Goal: Task Accomplishment & Management: Complete application form

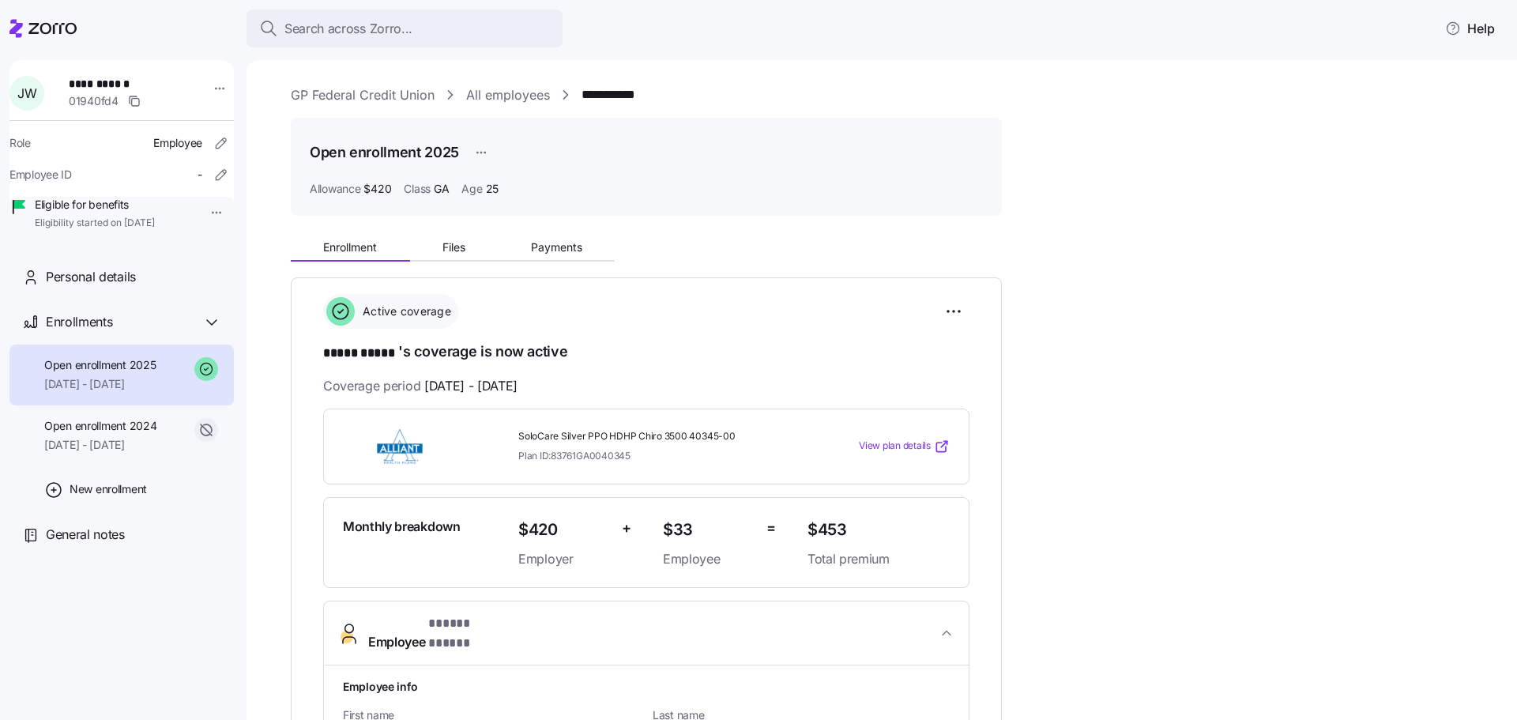
scroll to position [258, 0]
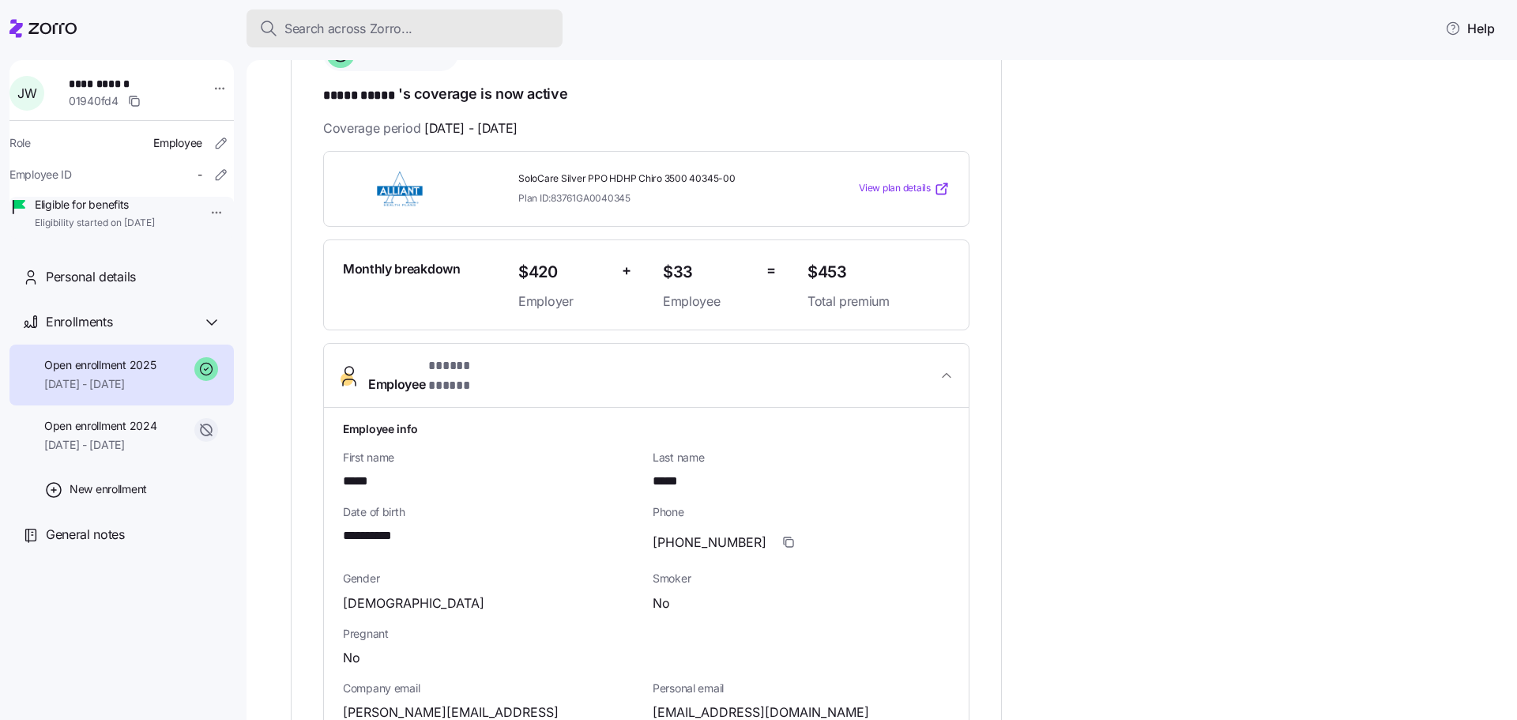
click at [324, 16] on button "Search across Zorro..." at bounding box center [405, 28] width 316 height 38
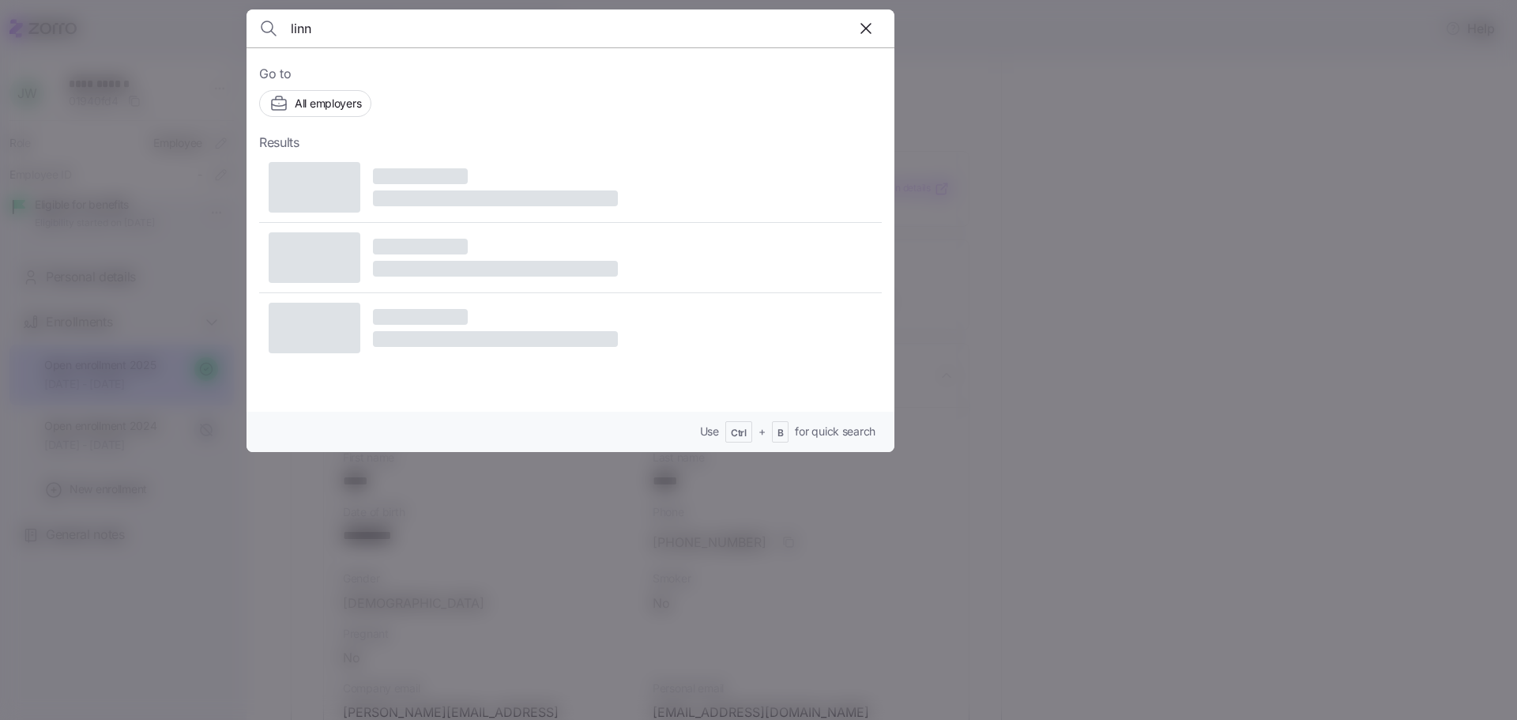
type input "linne"
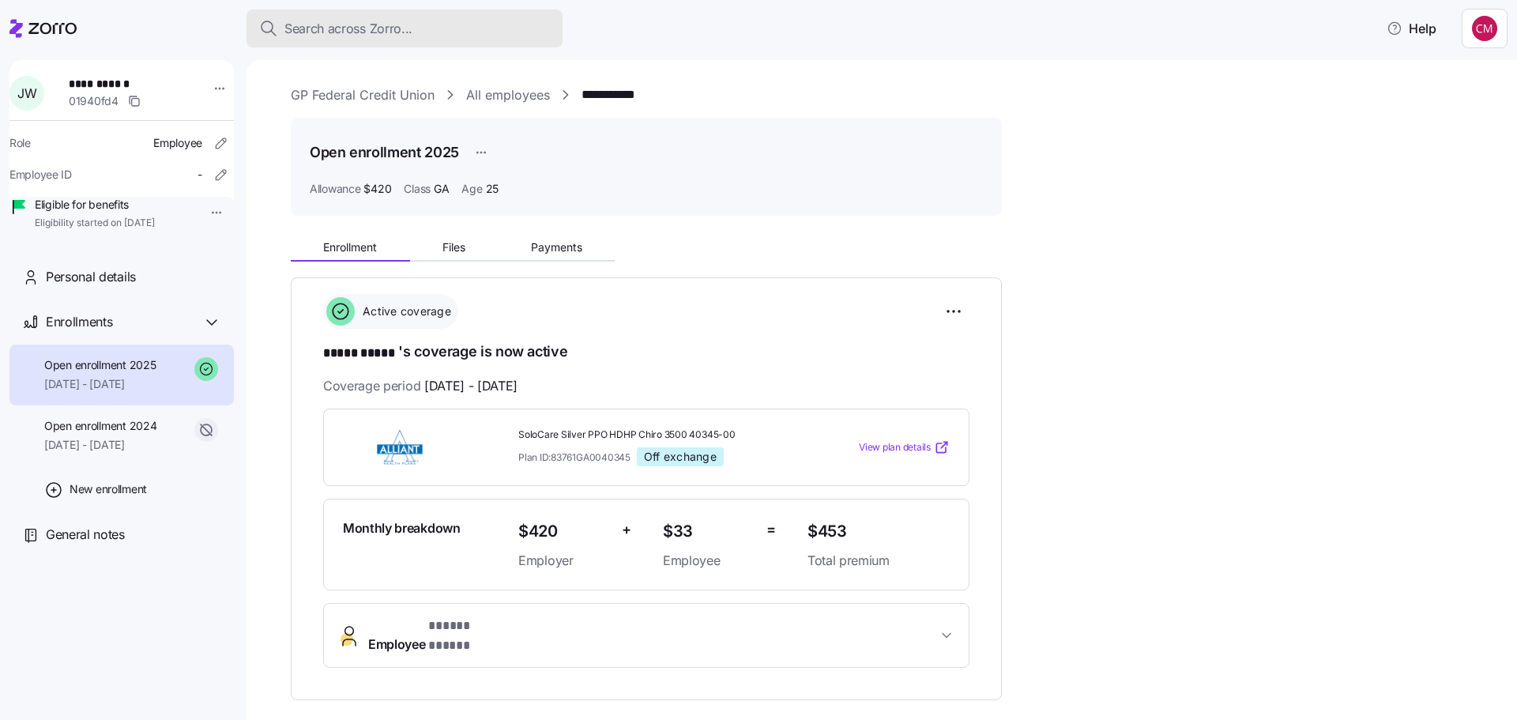
click at [307, 36] on span "Search across Zorro..." at bounding box center [348, 29] width 128 height 20
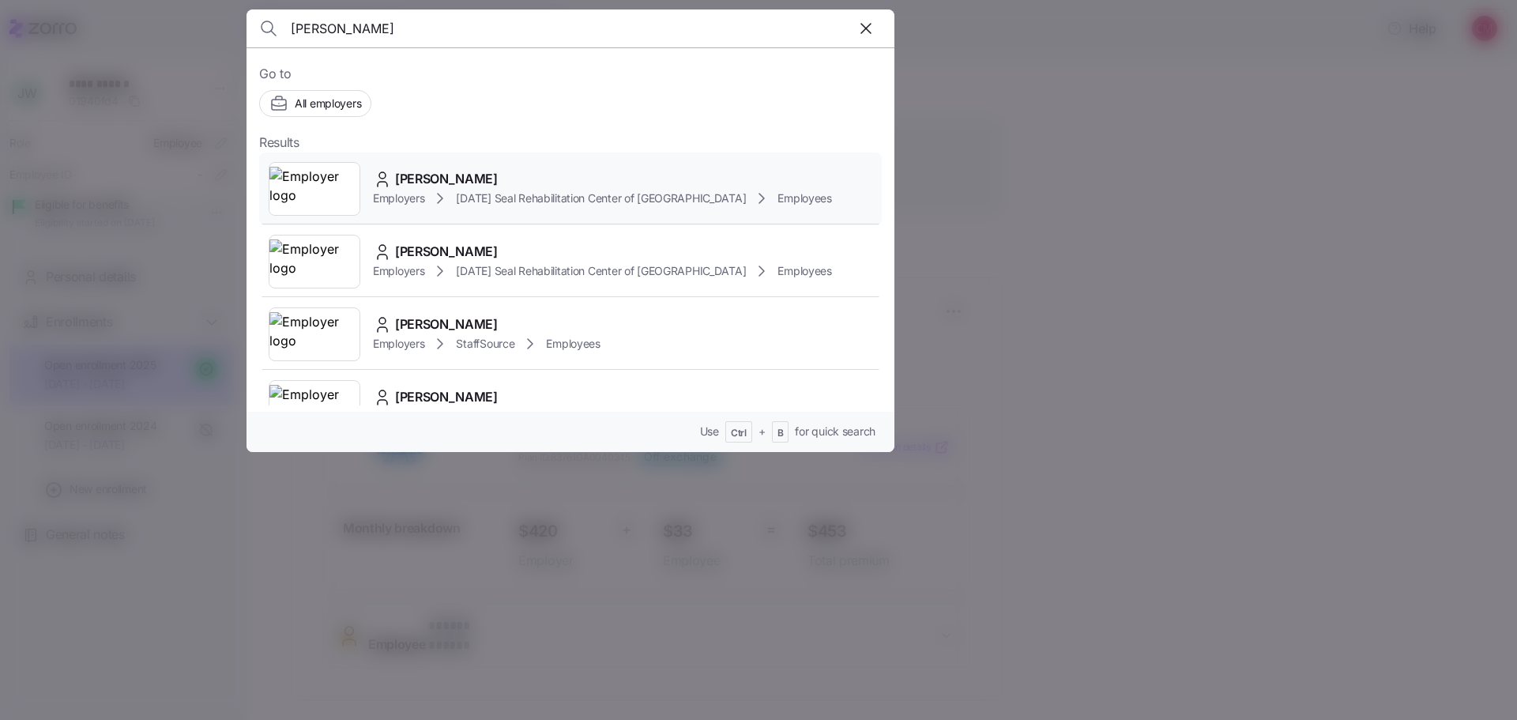
type input "[PERSON_NAME]"
click at [315, 194] on img at bounding box center [314, 189] width 90 height 44
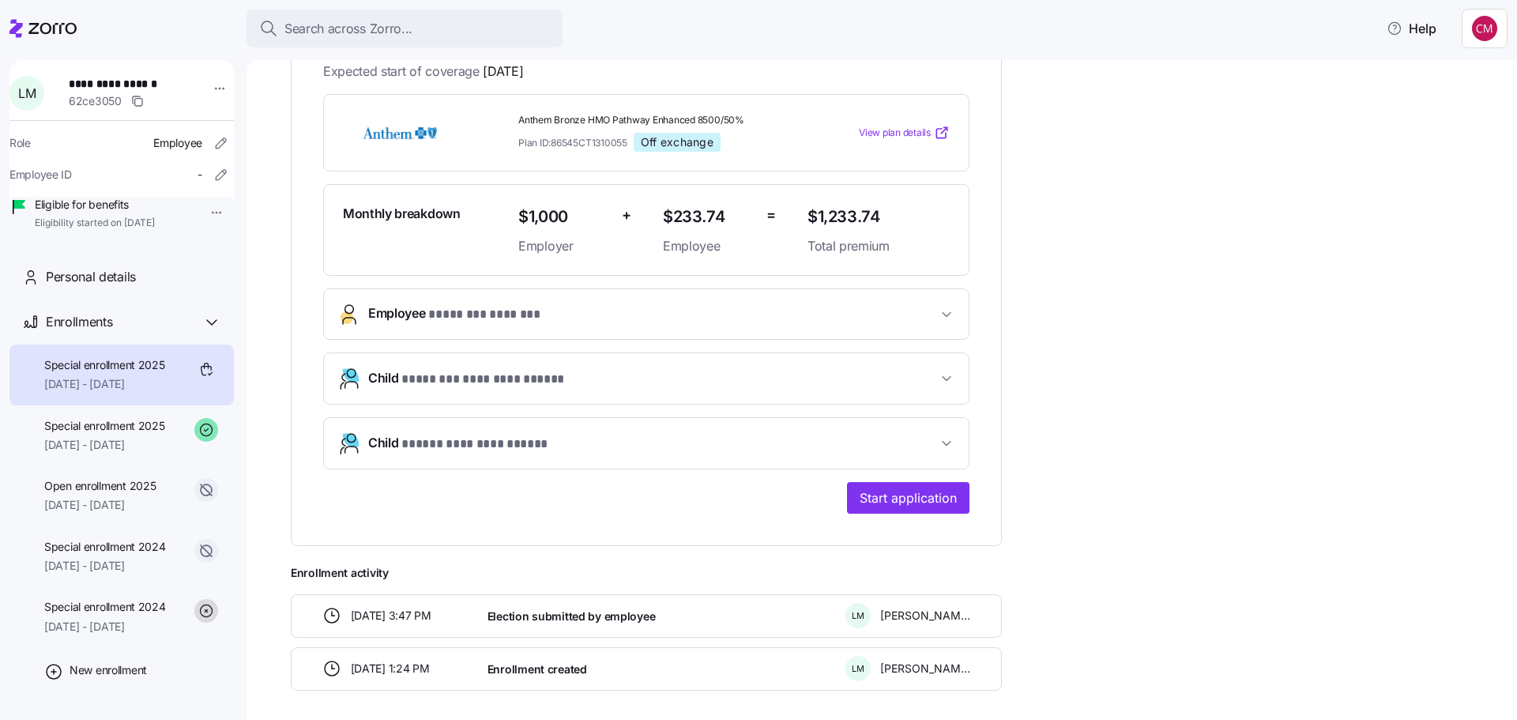
scroll to position [316, 0]
click at [497, 317] on span "* ******** ******* *" at bounding box center [483, 313] width 111 height 20
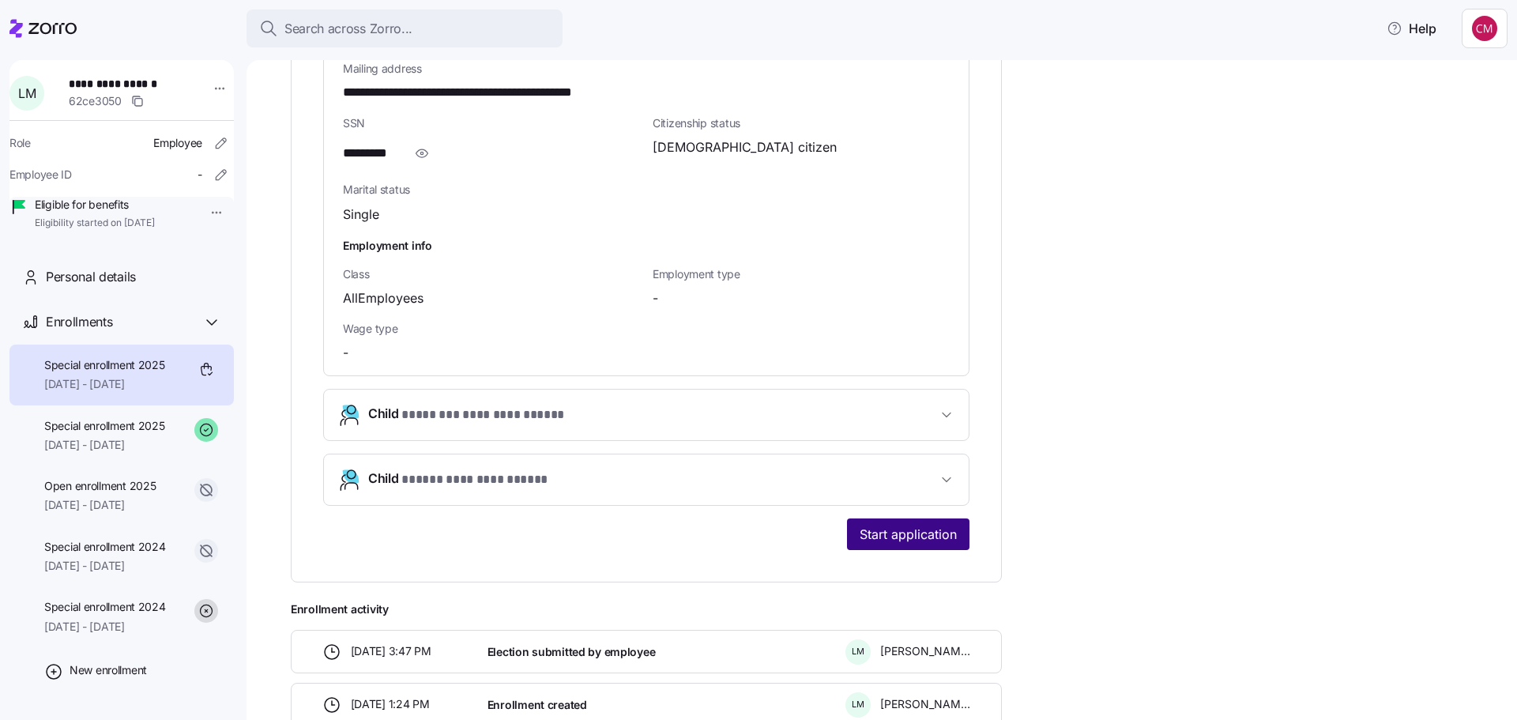
scroll to position [1106, 0]
click at [889, 522] on span "Start application" at bounding box center [908, 531] width 97 height 19
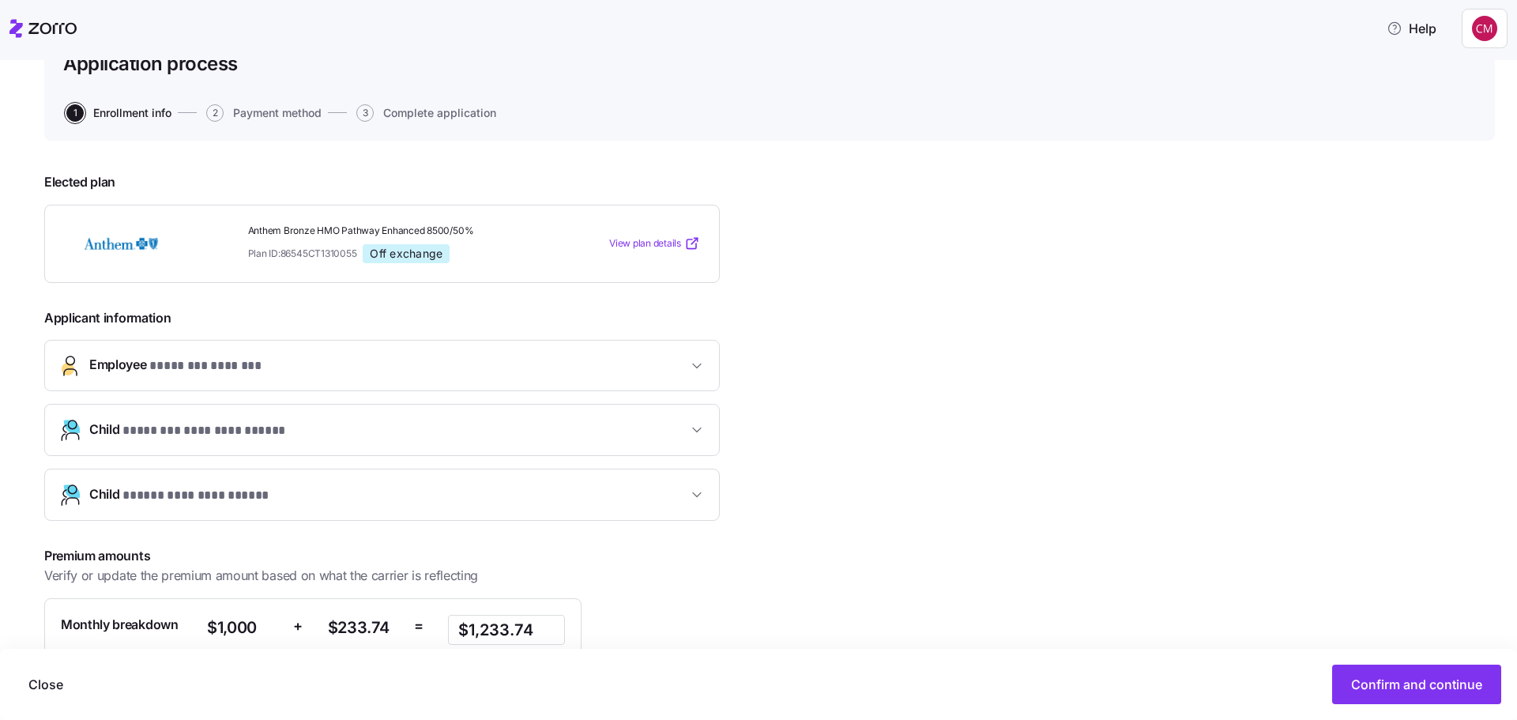
scroll to position [297, 0]
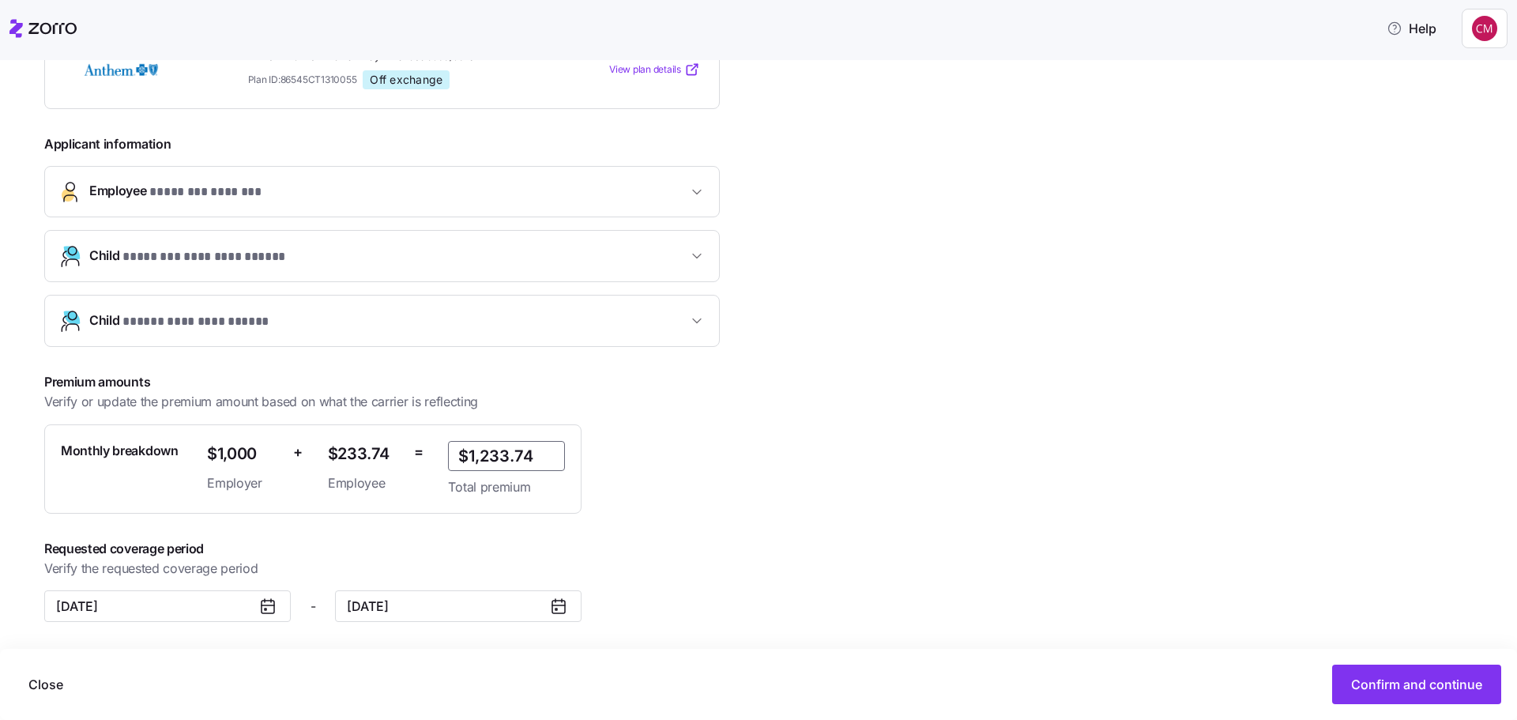
click at [497, 450] on input "$1,233.74" at bounding box center [506, 456] width 117 height 30
type input "$1,218.84"
click at [1423, 684] on span "Confirm and continue" at bounding box center [1416, 684] width 131 height 19
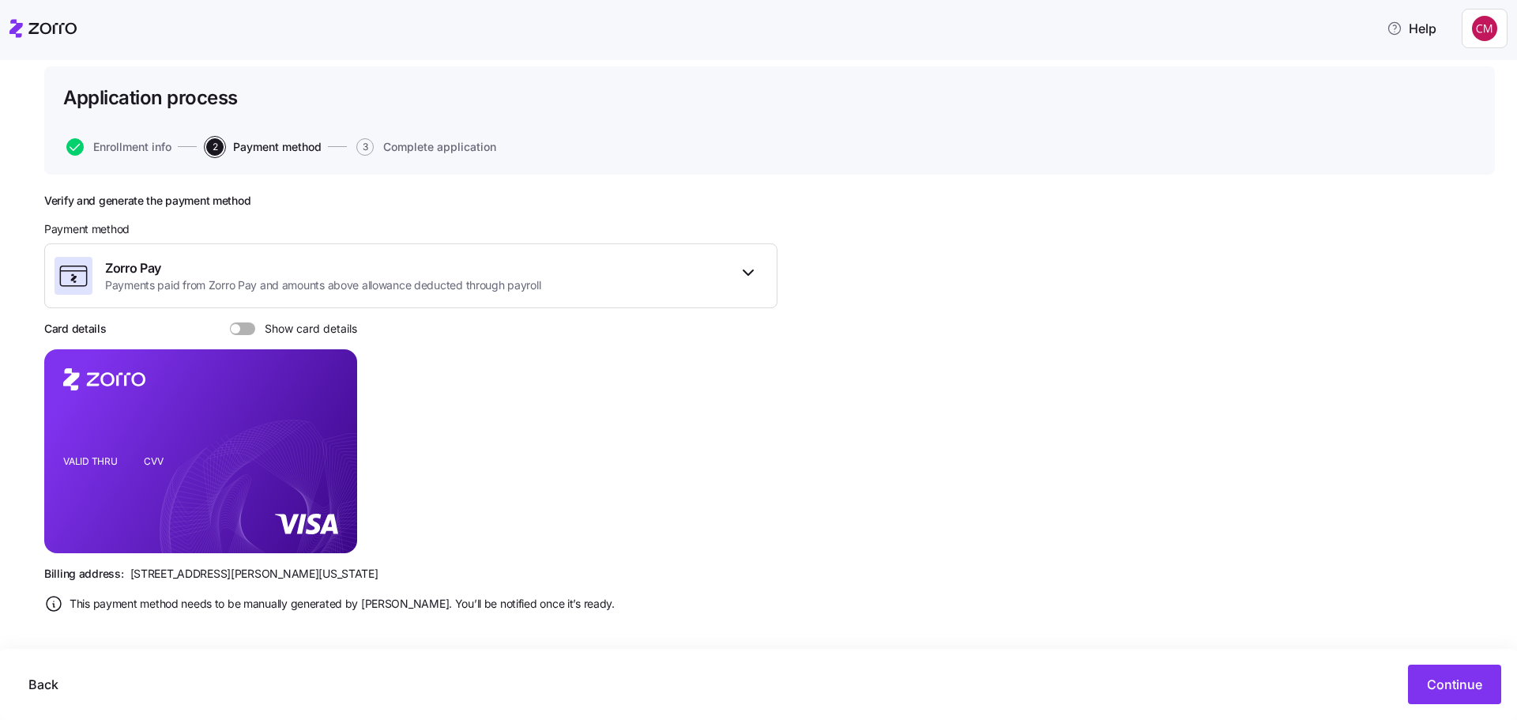
scroll to position [93, 0]
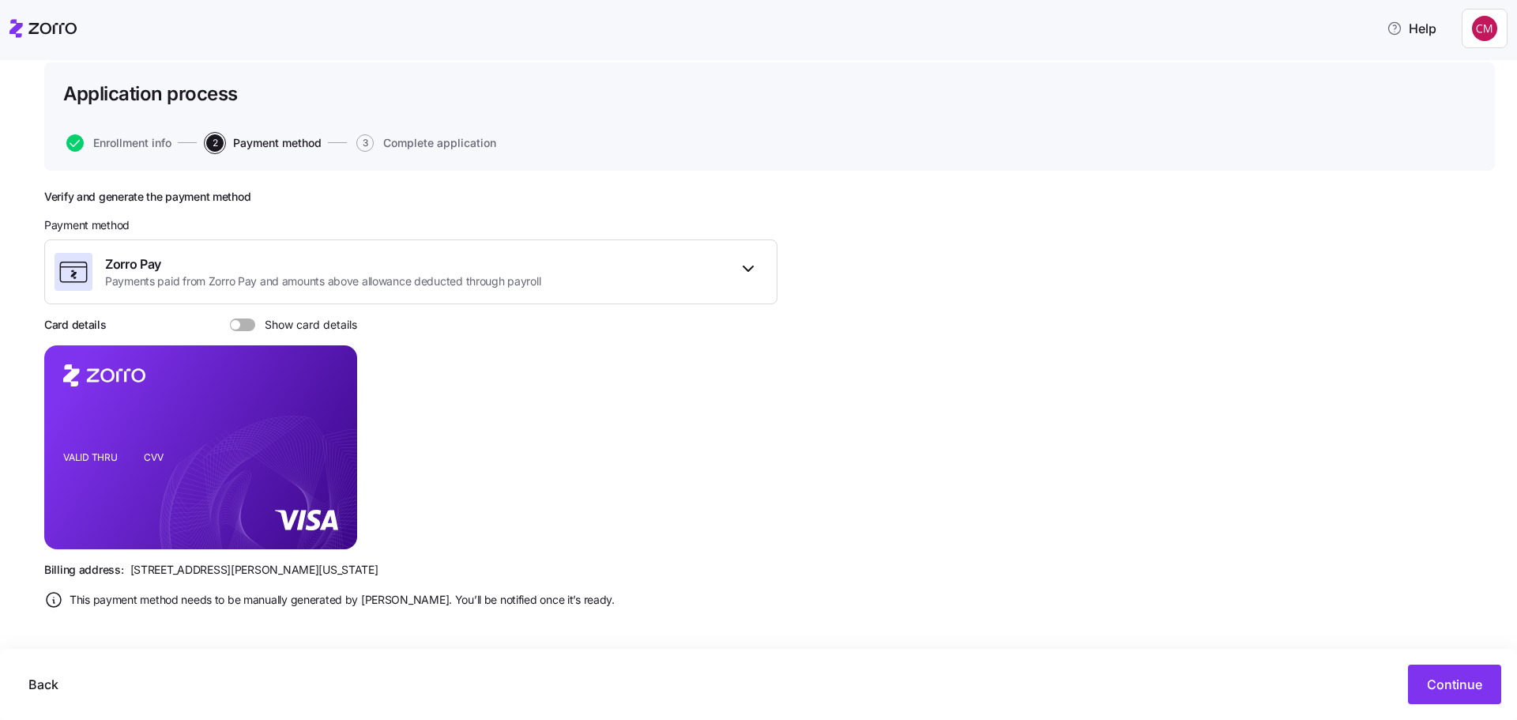
click at [243, 328] on span at bounding box center [248, 324] width 16 height 13
click at [230, 318] on input "Show card details" at bounding box center [230, 318] width 0 height 0
click at [1458, 689] on span "Continue" at bounding box center [1454, 684] width 55 height 19
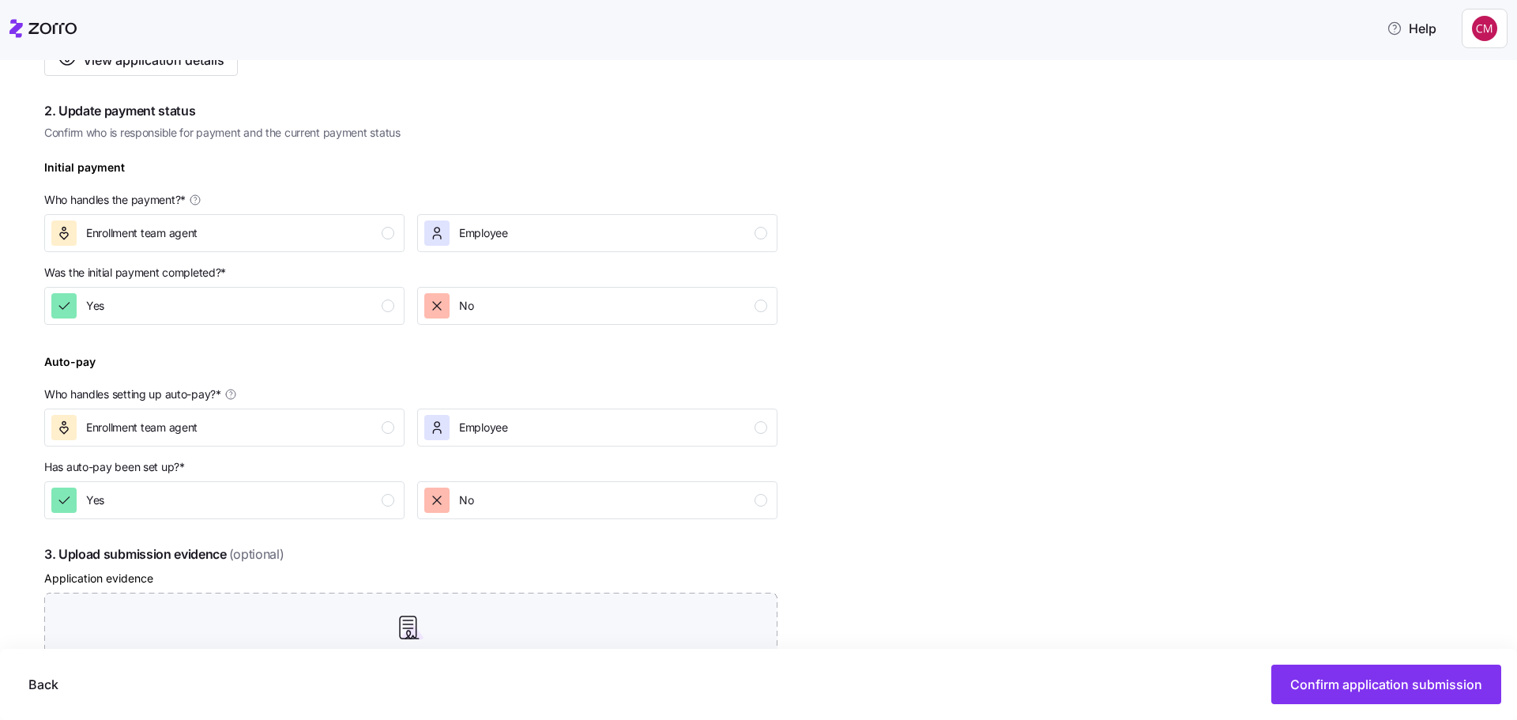
scroll to position [395, 0]
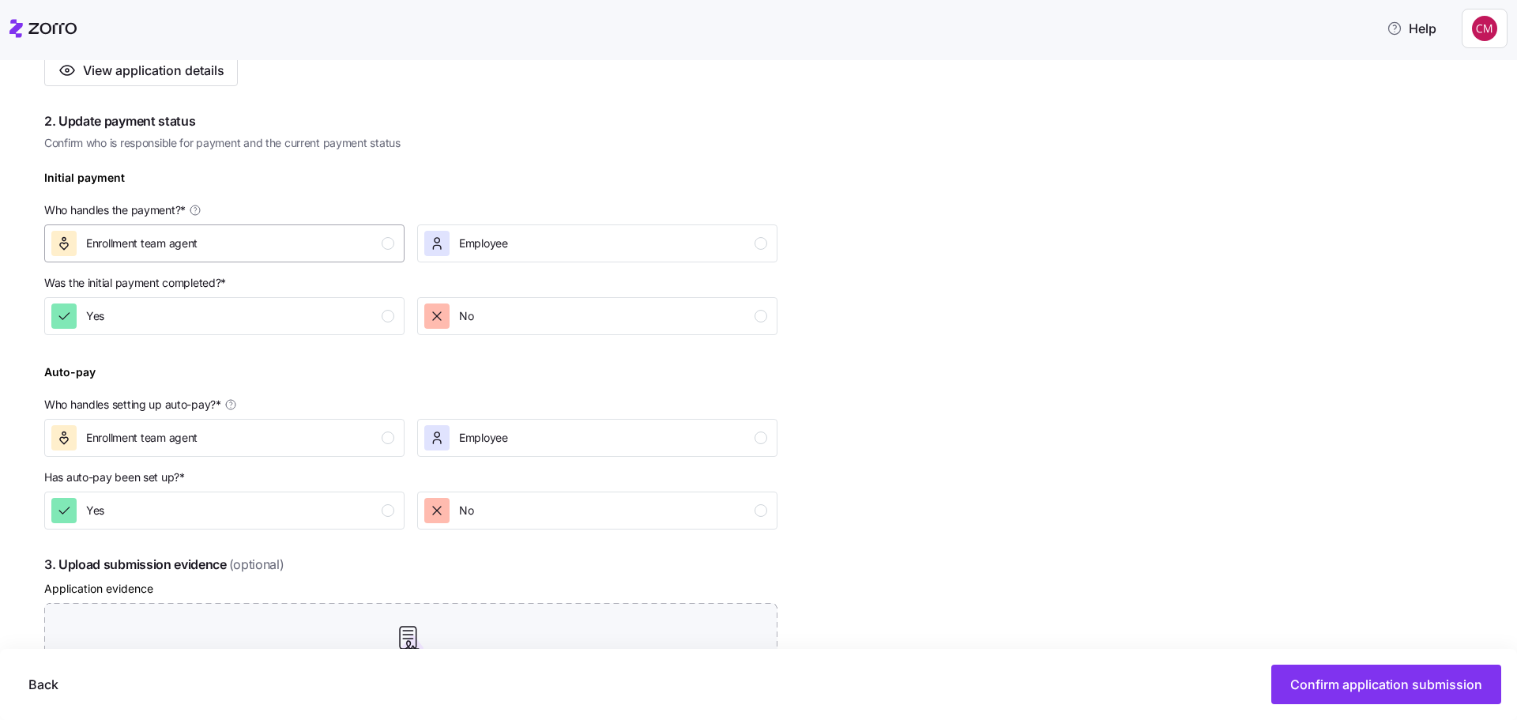
click at [370, 242] on div "Enrollment team agent" at bounding box center [222, 243] width 343 height 25
click at [382, 315] on div "button" at bounding box center [388, 316] width 13 height 13
click at [347, 449] on div "Enrollment team agent" at bounding box center [222, 437] width 343 height 25
click at [357, 505] on div "Yes" at bounding box center [222, 510] width 343 height 25
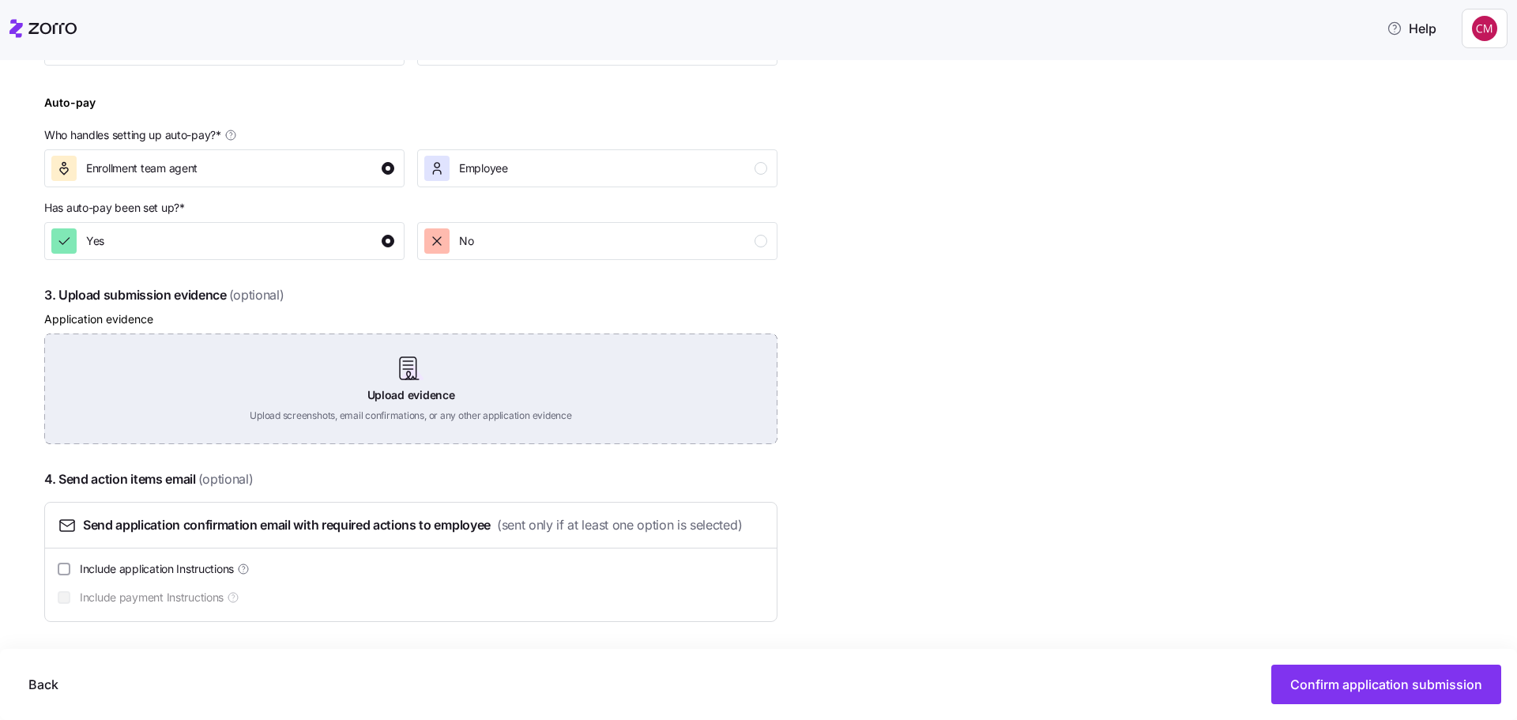
click at [394, 392] on div "Upload evidence Upload screenshots, email confirmations, or any other applicati…" at bounding box center [410, 388] width 733 height 111
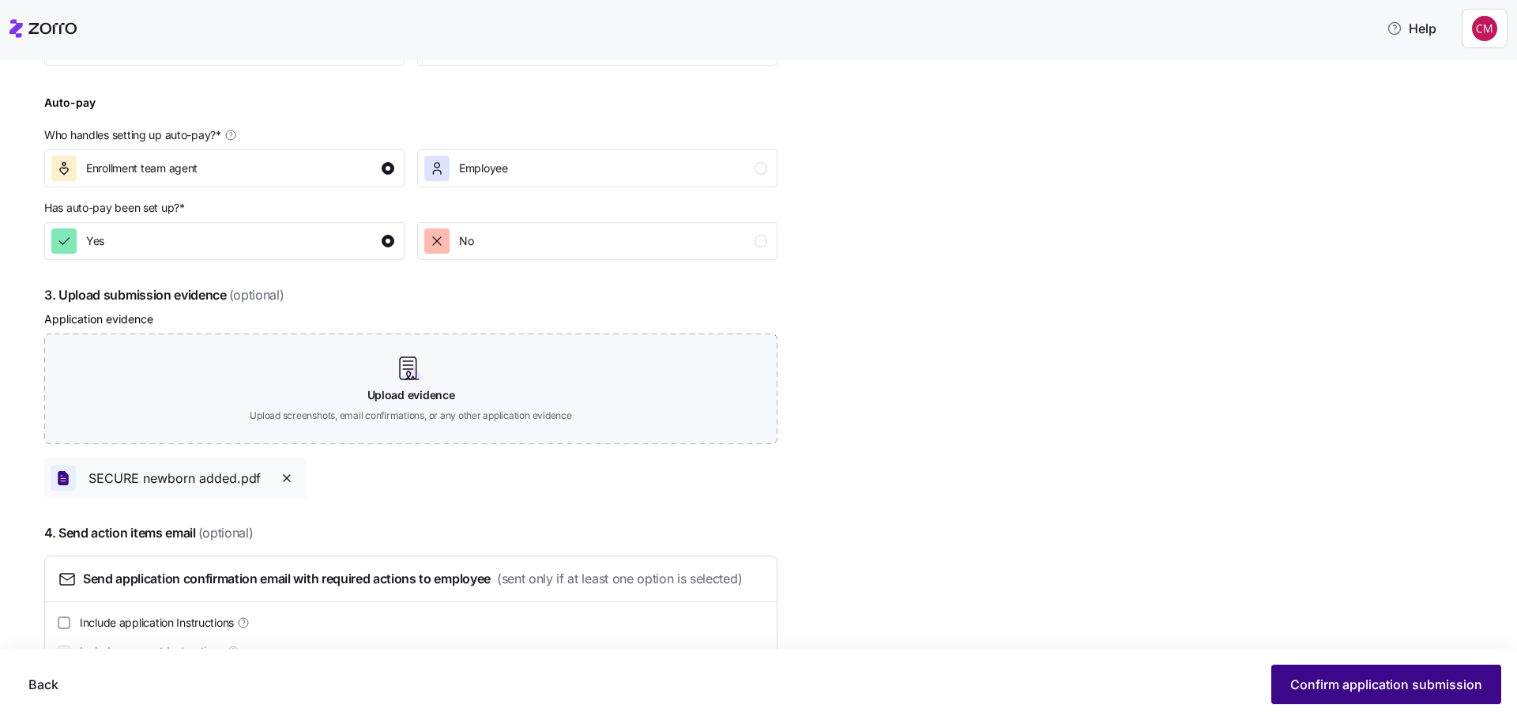
click at [1362, 676] on span "Confirm application submission" at bounding box center [1386, 684] width 192 height 19
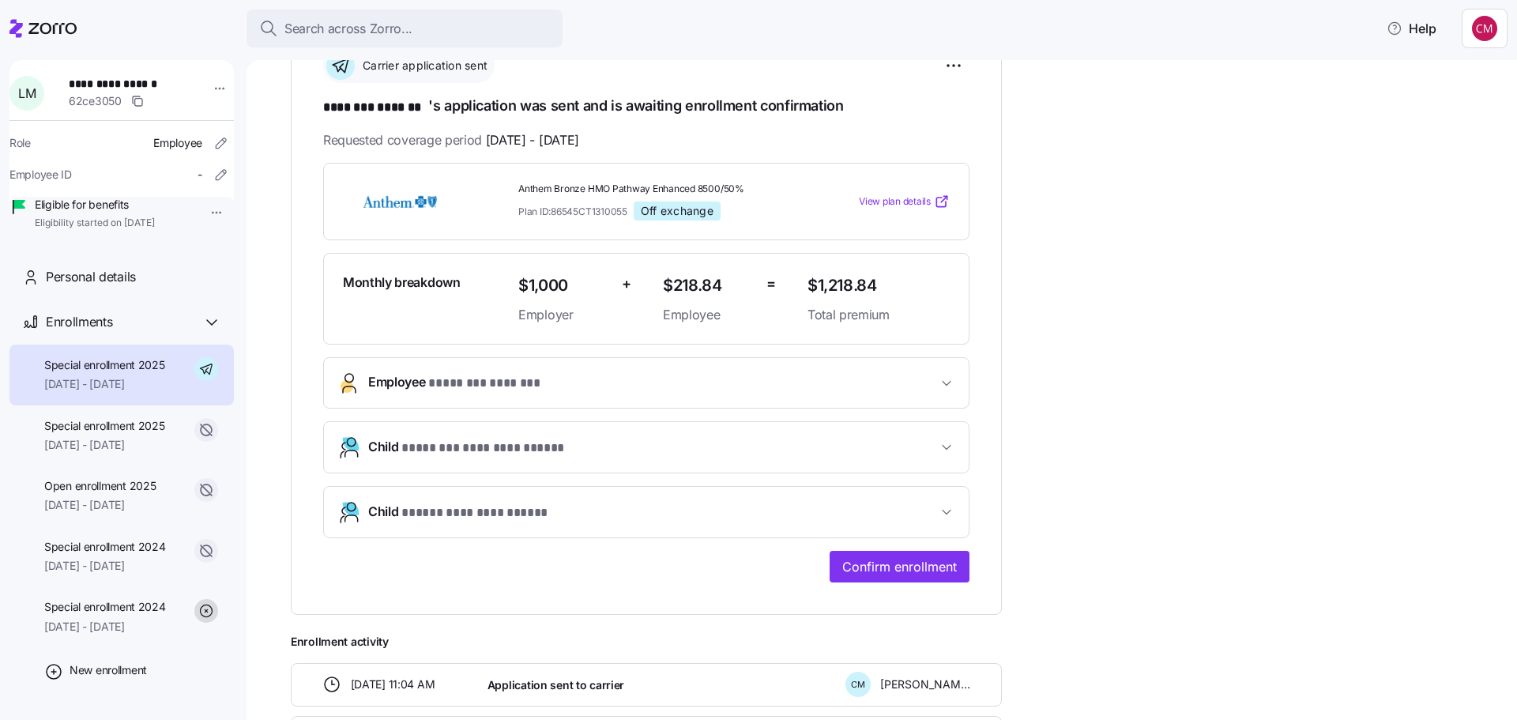
scroll to position [247, 0]
click at [527, 387] on span "* ******** ******* *" at bounding box center [483, 382] width 111 height 20
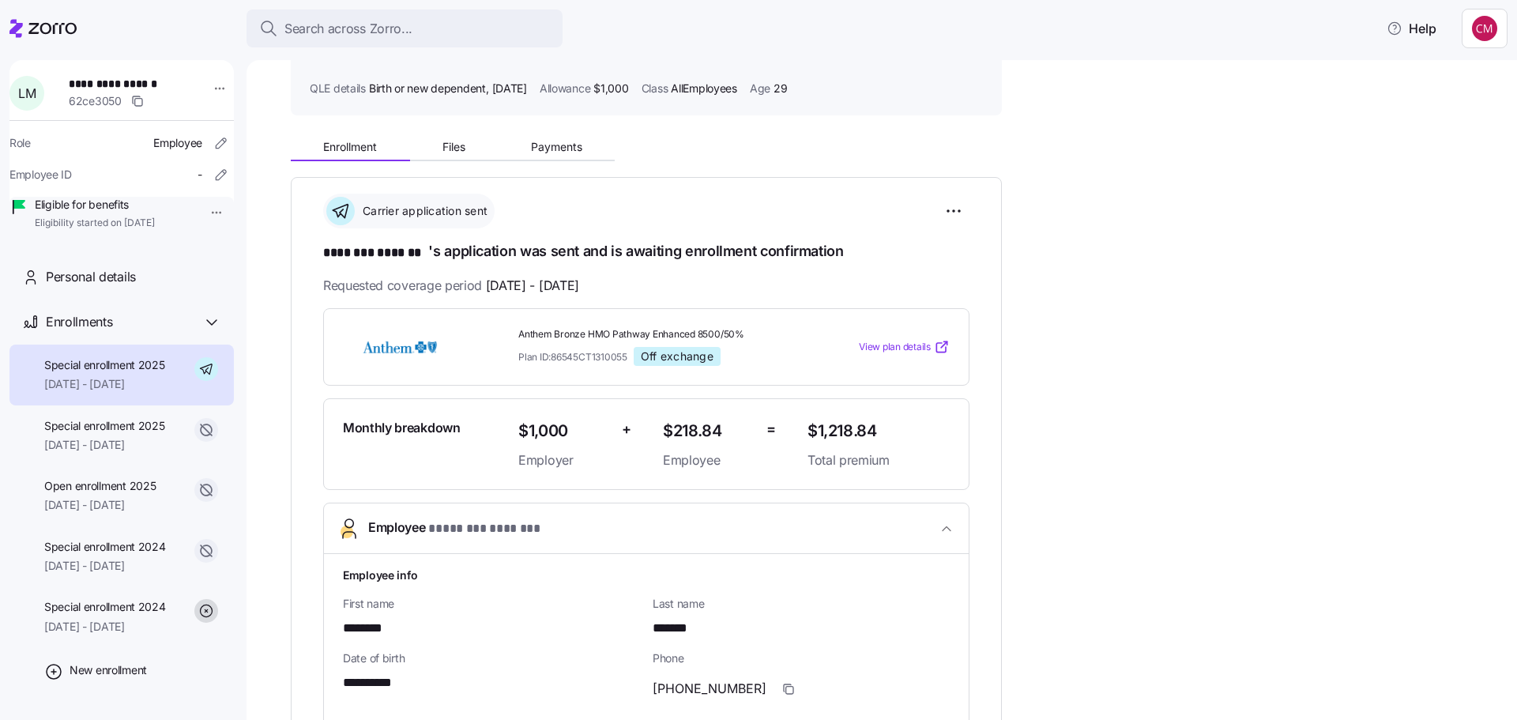
scroll to position [89, 0]
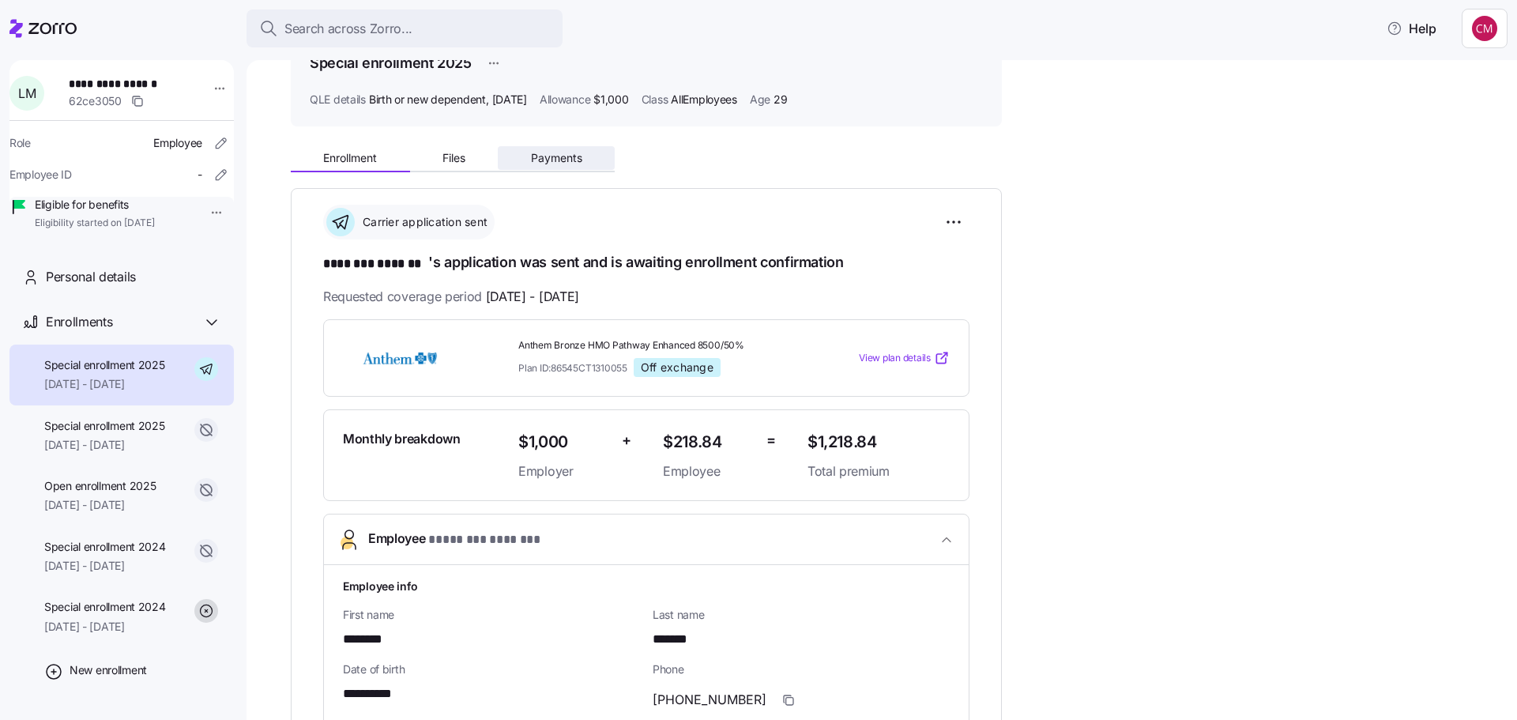
click at [537, 156] on span "Payments" at bounding box center [556, 158] width 51 height 11
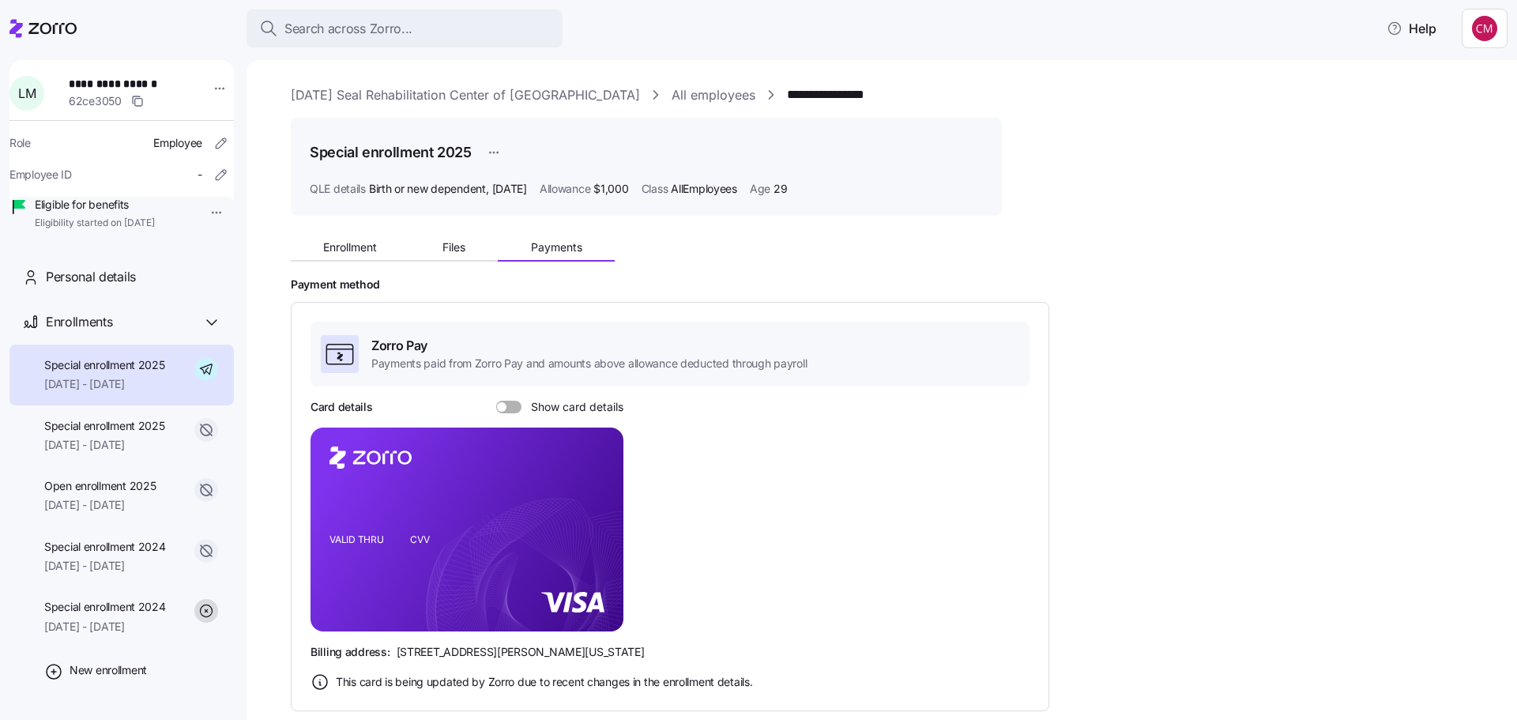
click at [500, 405] on span at bounding box center [501, 406] width 9 height 9
click at [496, 401] on input "Show card details" at bounding box center [496, 401] width 0 height 0
click at [427, 255] on button "Files" at bounding box center [454, 247] width 89 height 24
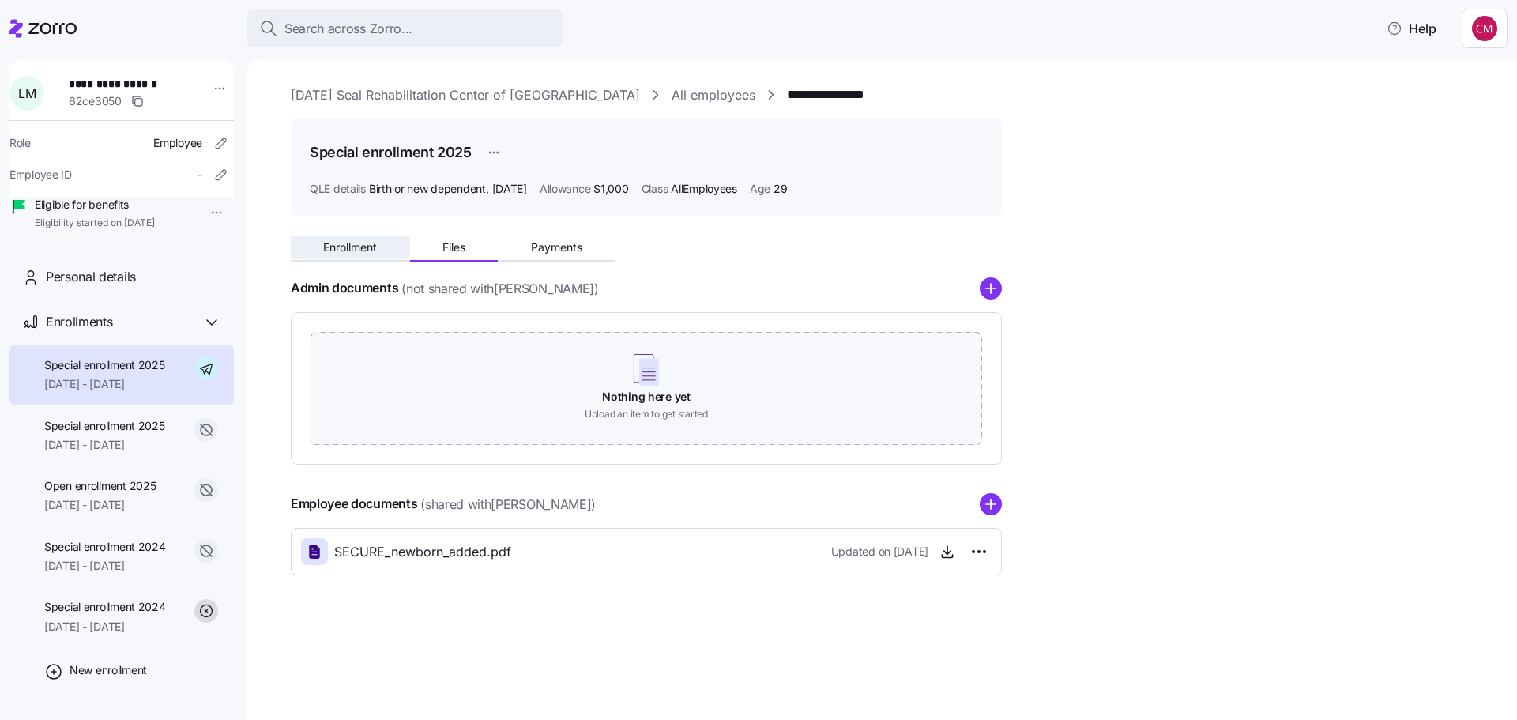
click at [345, 252] on span "Enrollment" at bounding box center [350, 247] width 54 height 11
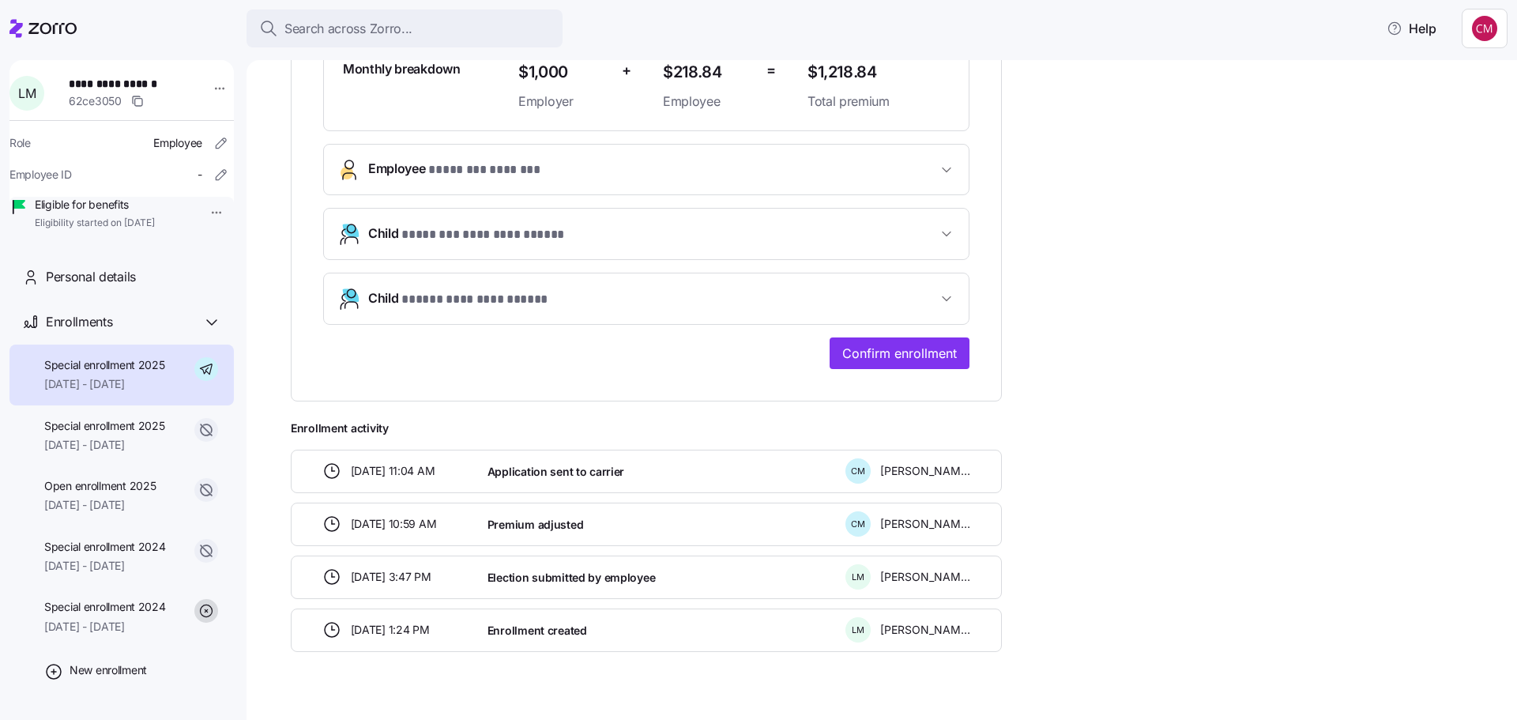
scroll to position [484, 0]
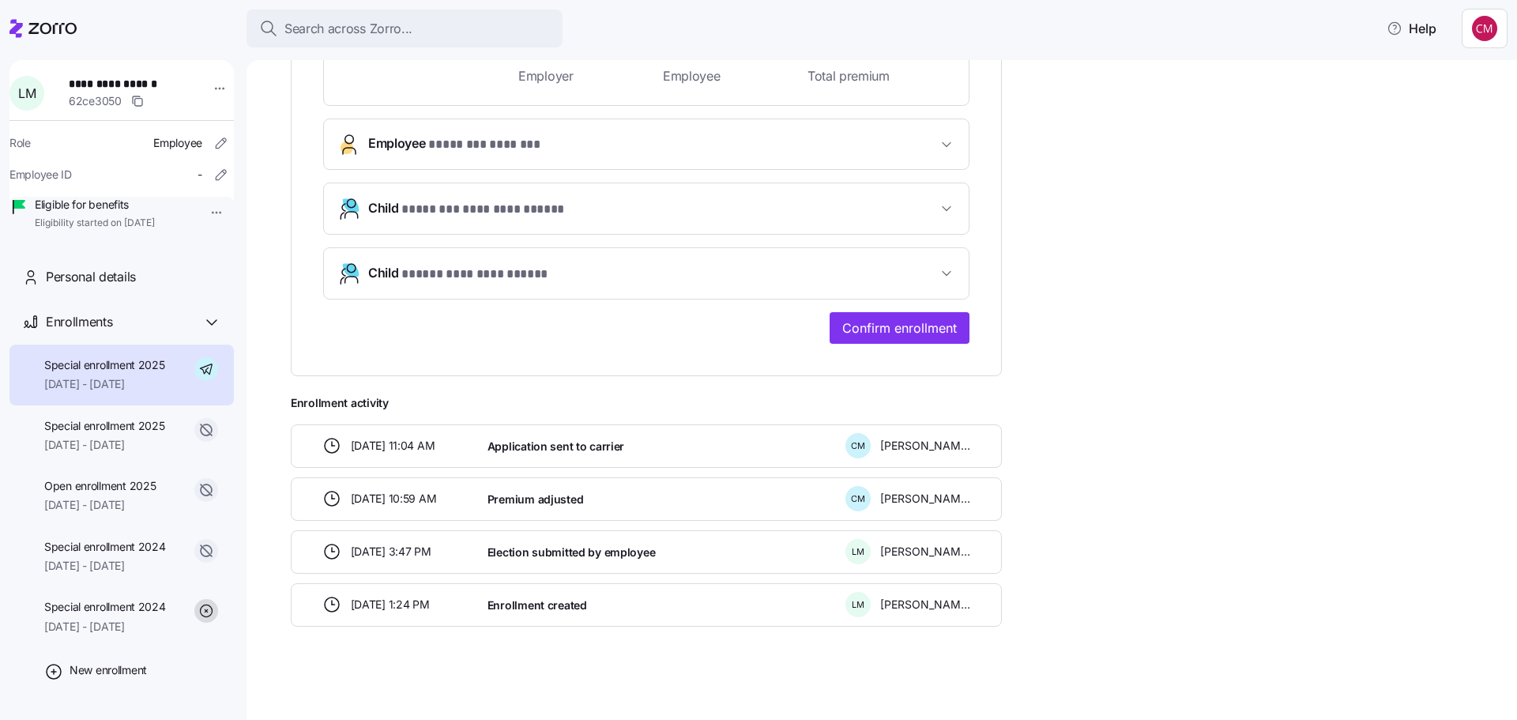
click at [485, 276] on span "**********" at bounding box center [477, 275] width 153 height 20
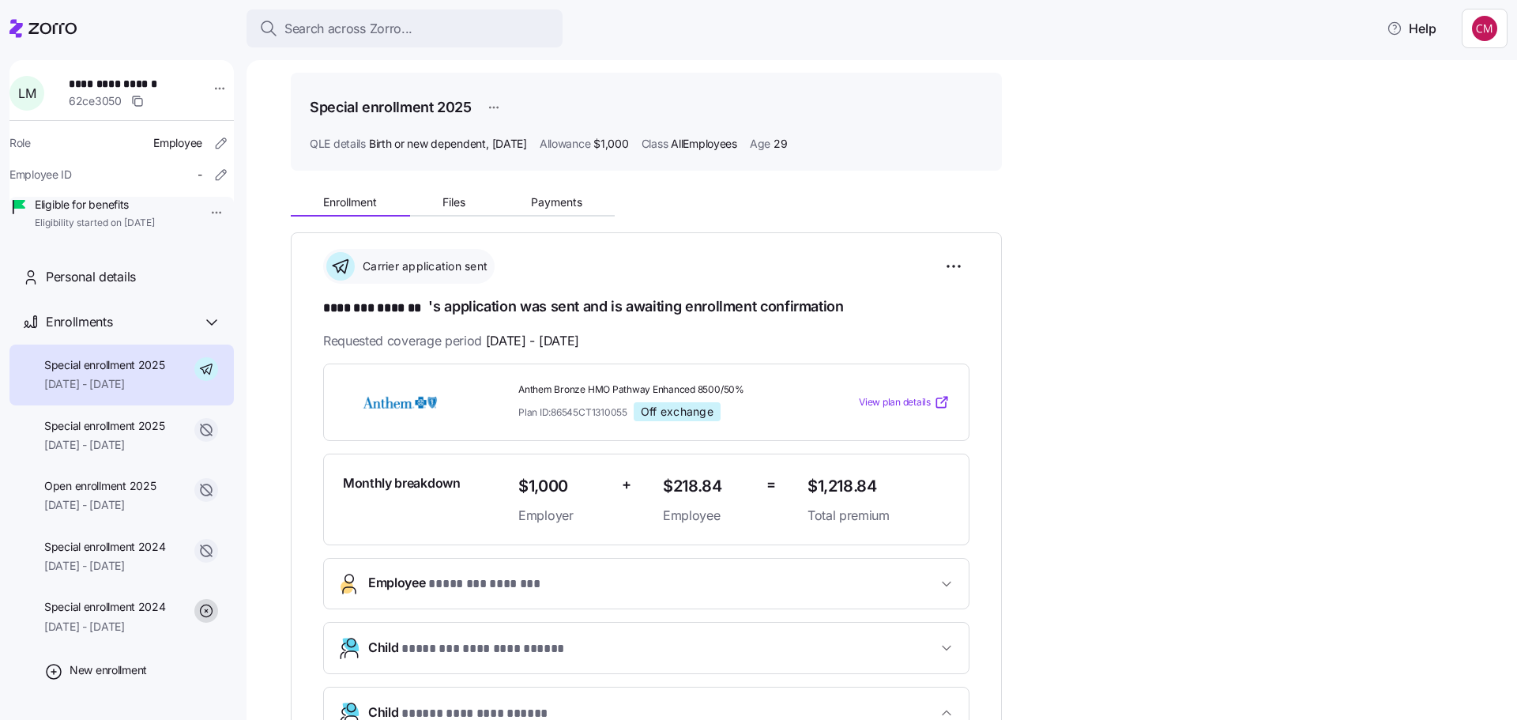
scroll to position [21, 0]
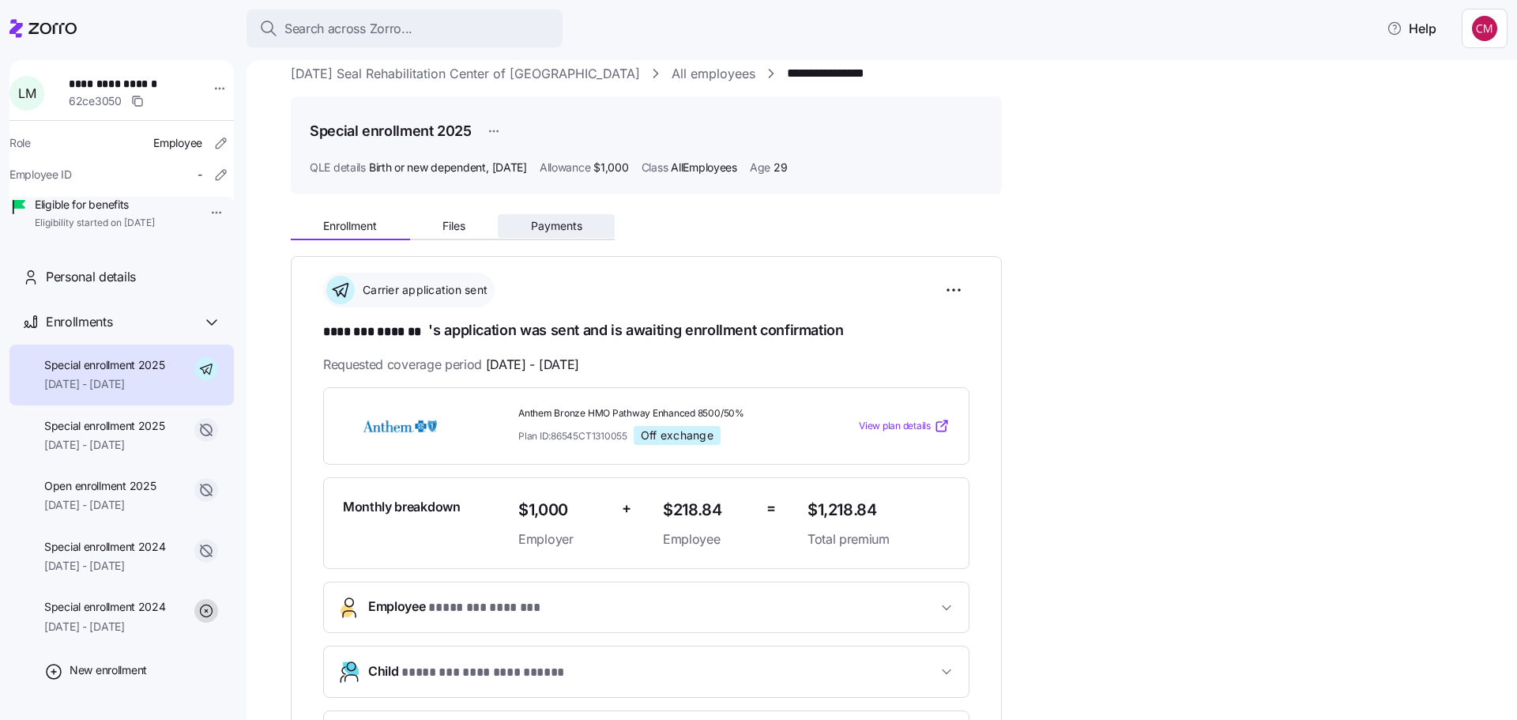
click at [566, 216] on button "Payments" at bounding box center [556, 226] width 117 height 24
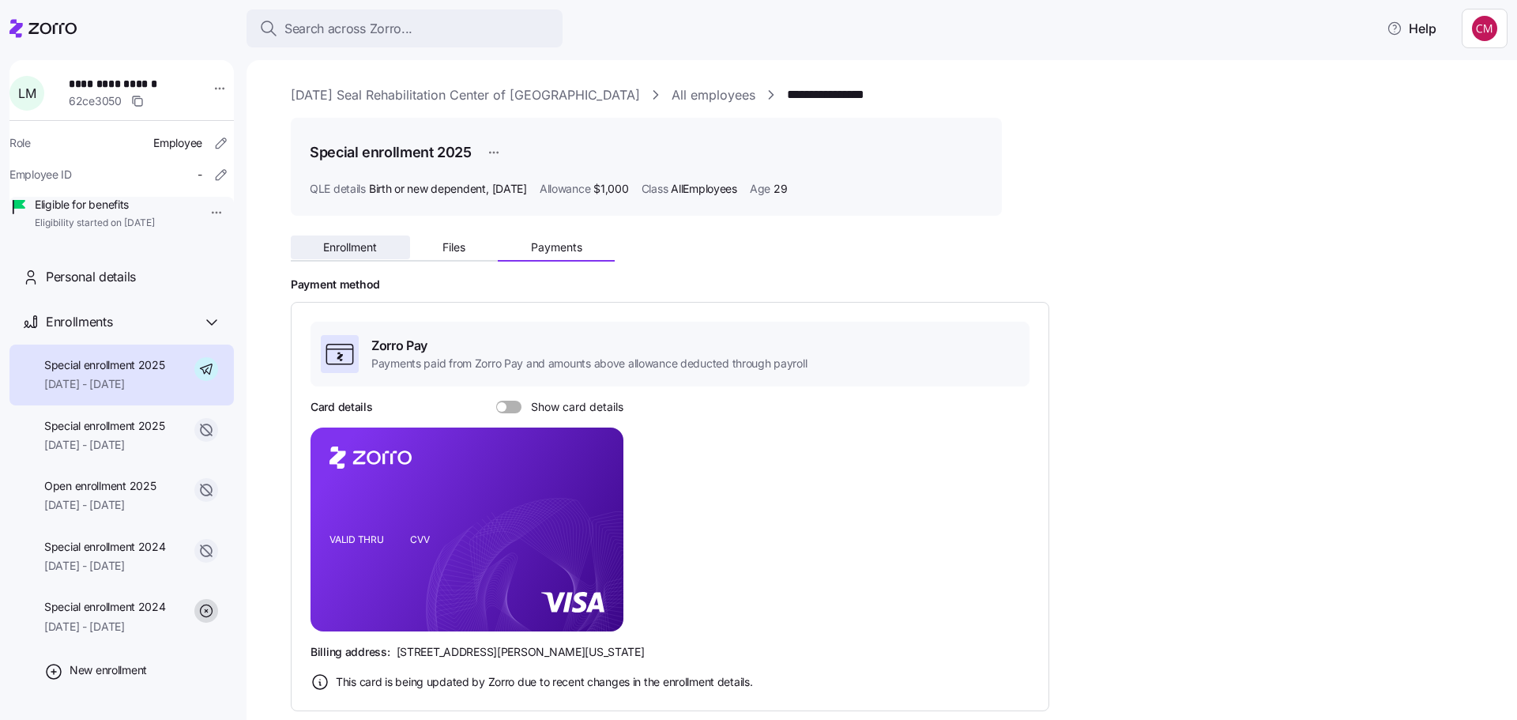
click at [352, 237] on button "Enrollment" at bounding box center [350, 247] width 119 height 24
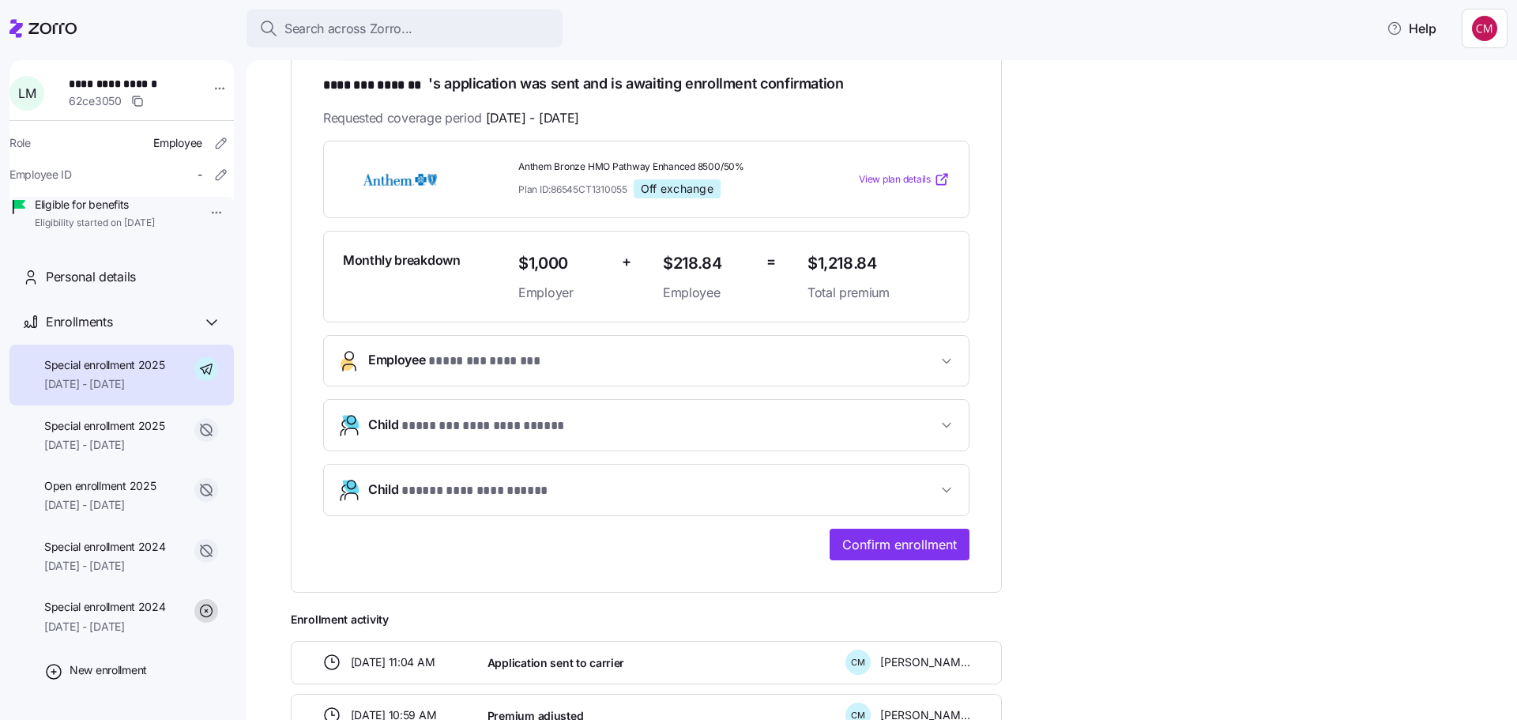
scroll to position [484, 0]
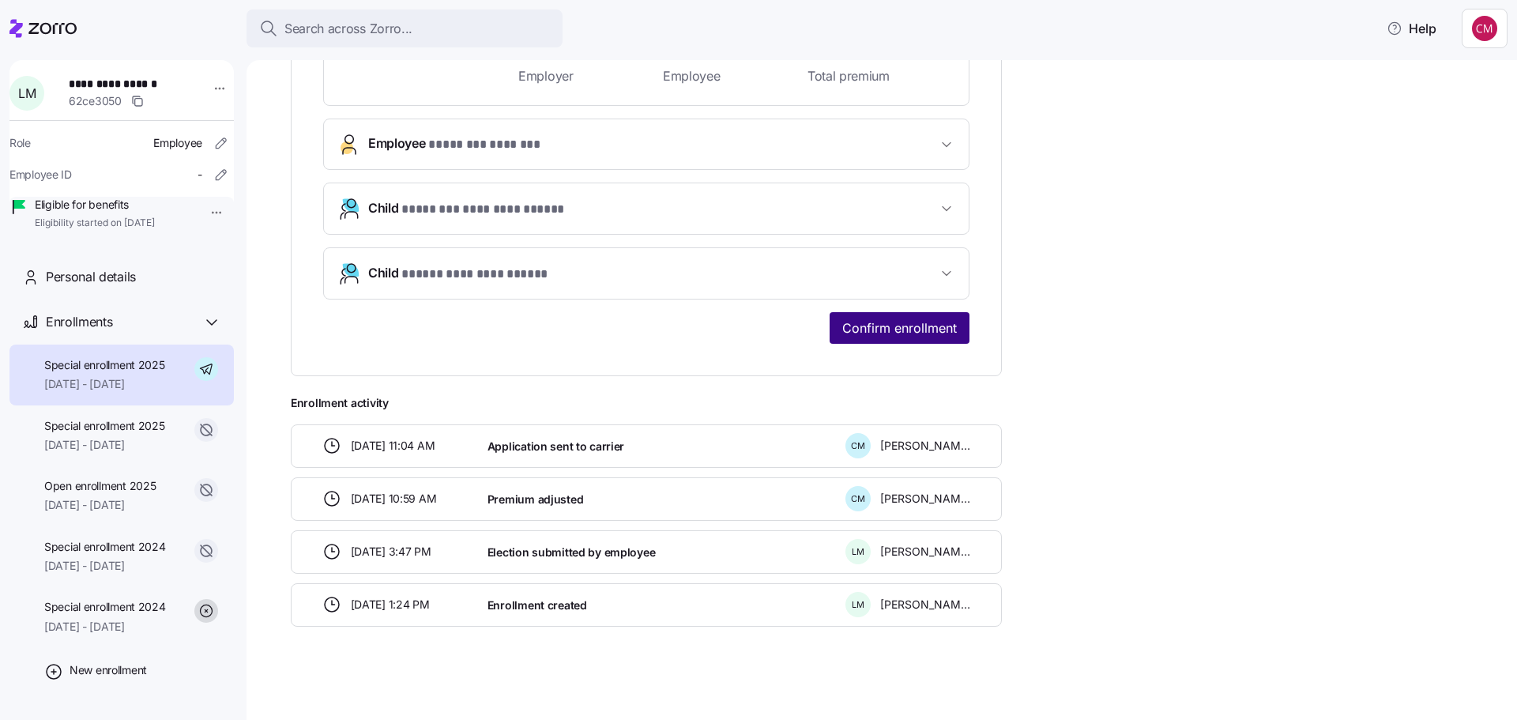
click at [884, 330] on span "Confirm enrollment" at bounding box center [899, 327] width 115 height 19
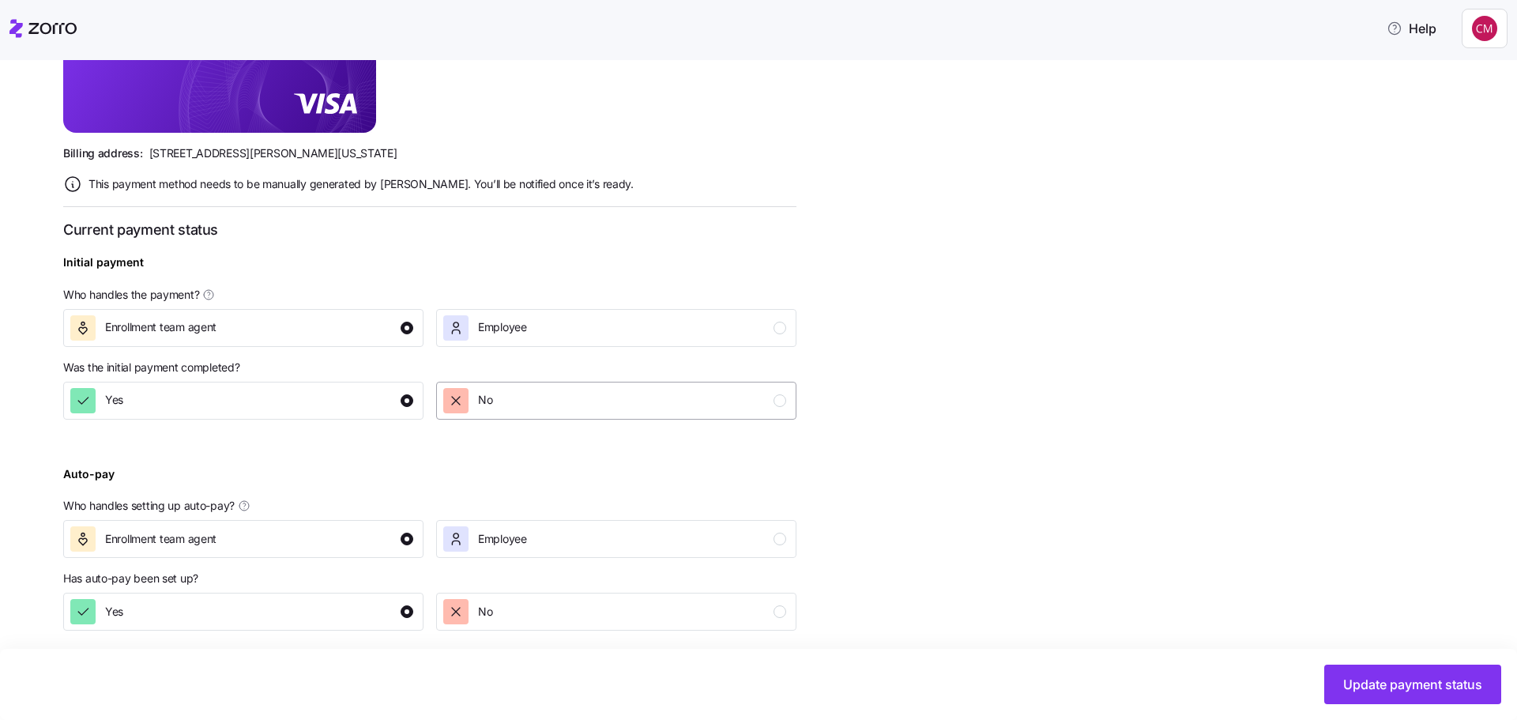
scroll to position [483, 0]
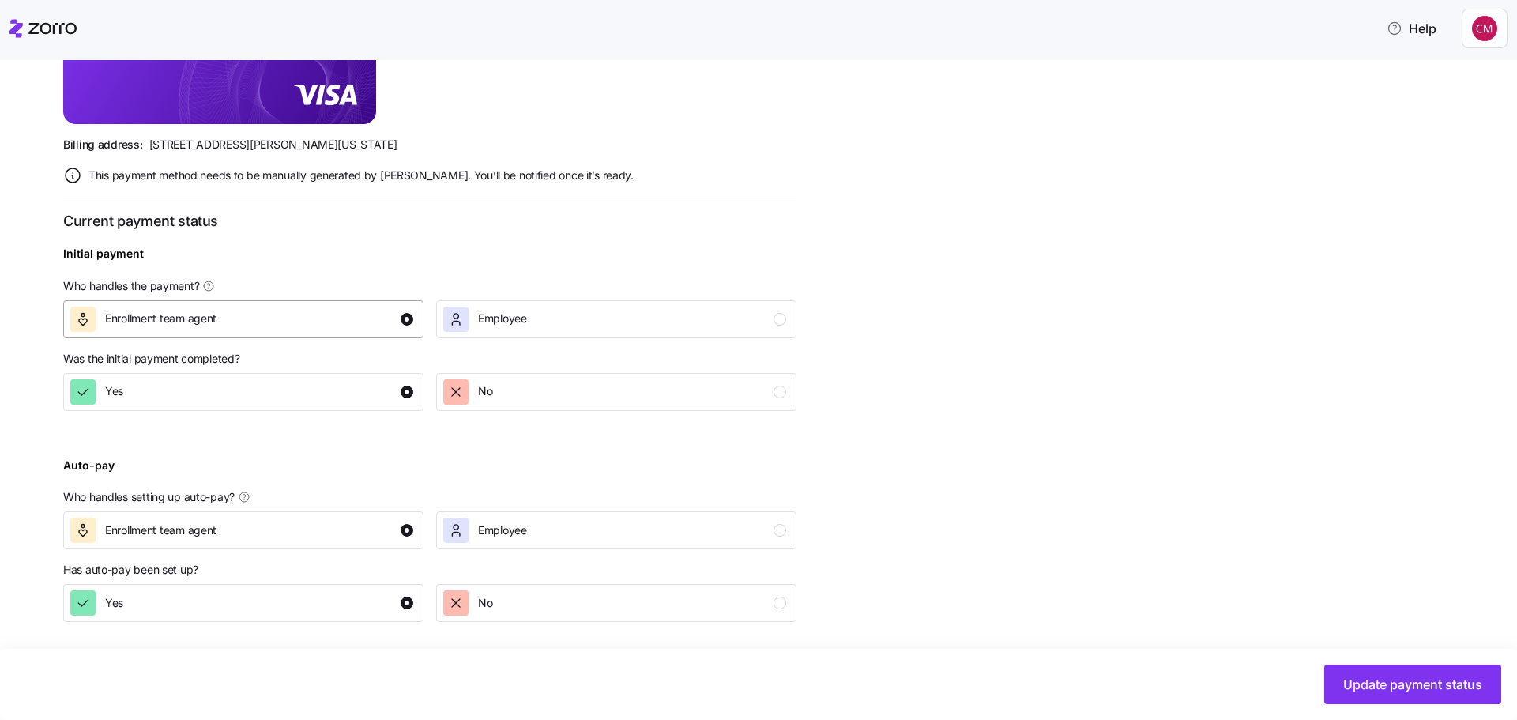
click at [318, 323] on div "Enrollment team agent" at bounding box center [241, 319] width 343 height 25
click at [514, 527] on span "Employee" at bounding box center [502, 530] width 49 height 16
click at [591, 603] on div "No" at bounding box center [614, 602] width 343 height 25
click at [1387, 678] on span "Update payment status" at bounding box center [1412, 684] width 139 height 19
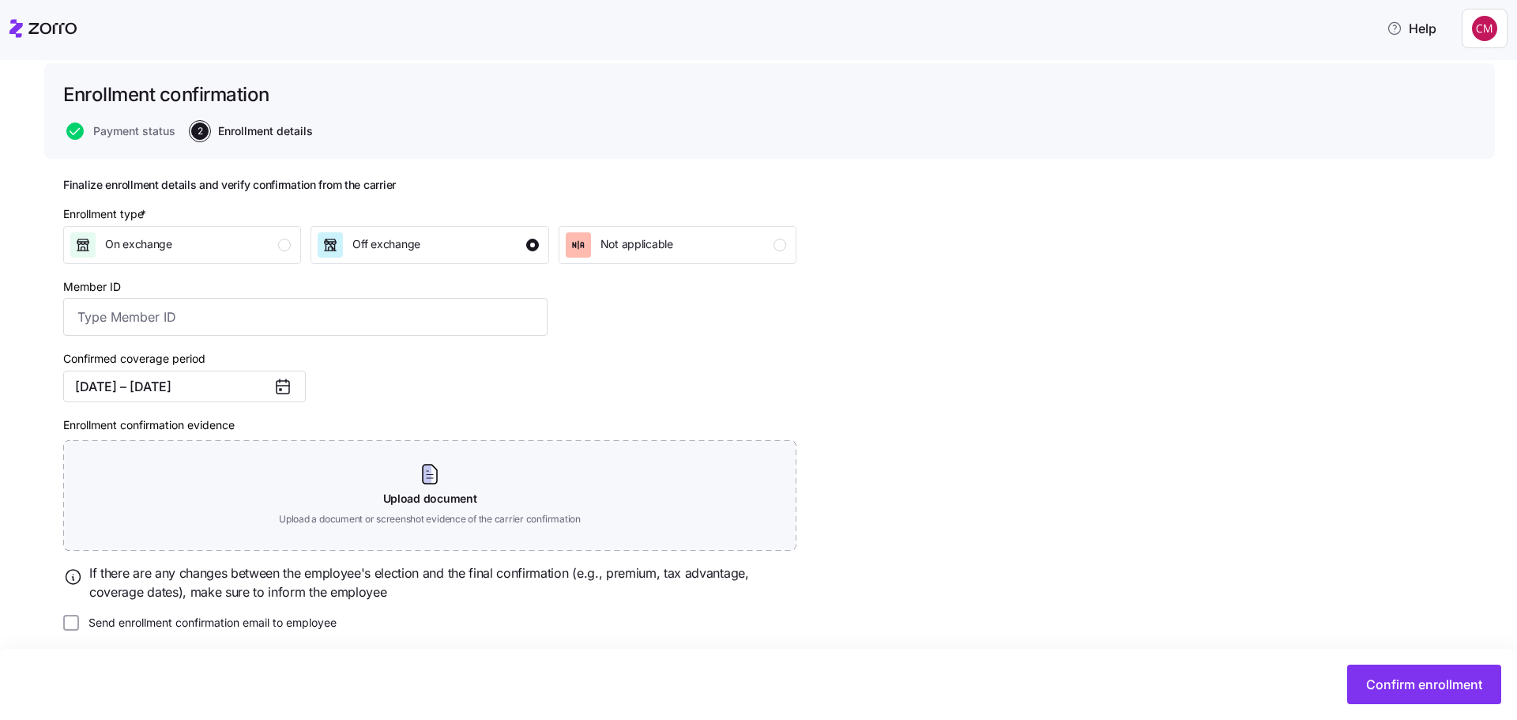
scroll to position [101, 0]
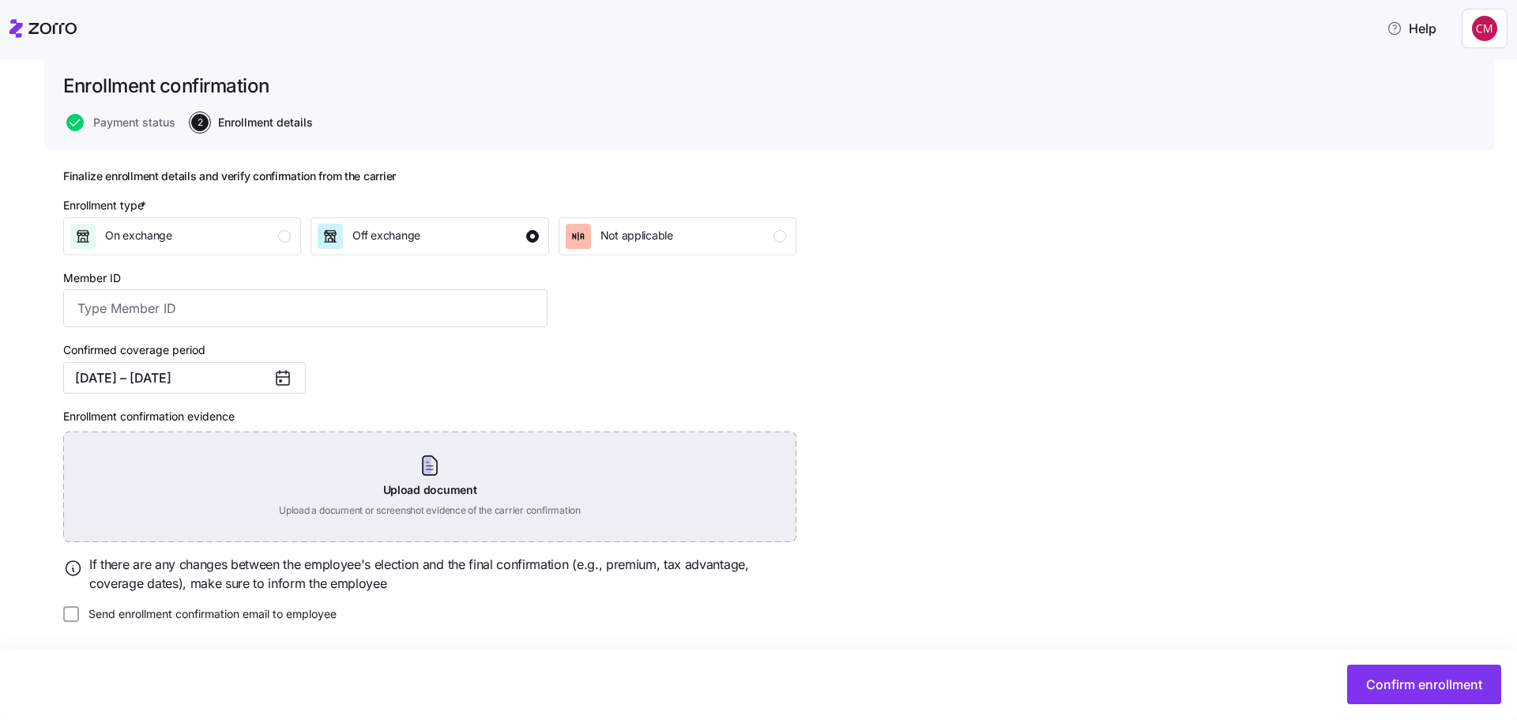
click at [443, 482] on div "Upload document Upload a document or screenshot evidence of the carrier confirm…" at bounding box center [429, 486] width 733 height 111
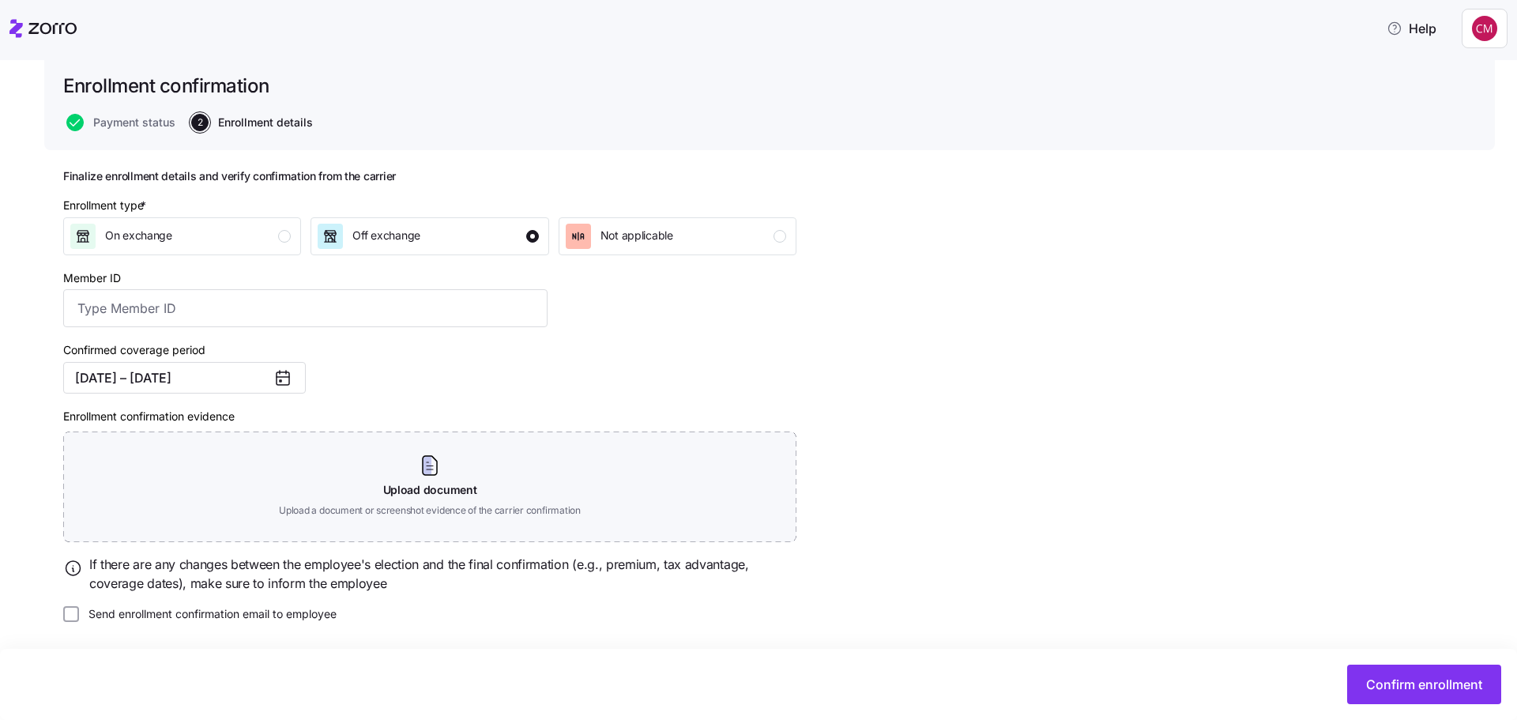
scroll to position [30, 0]
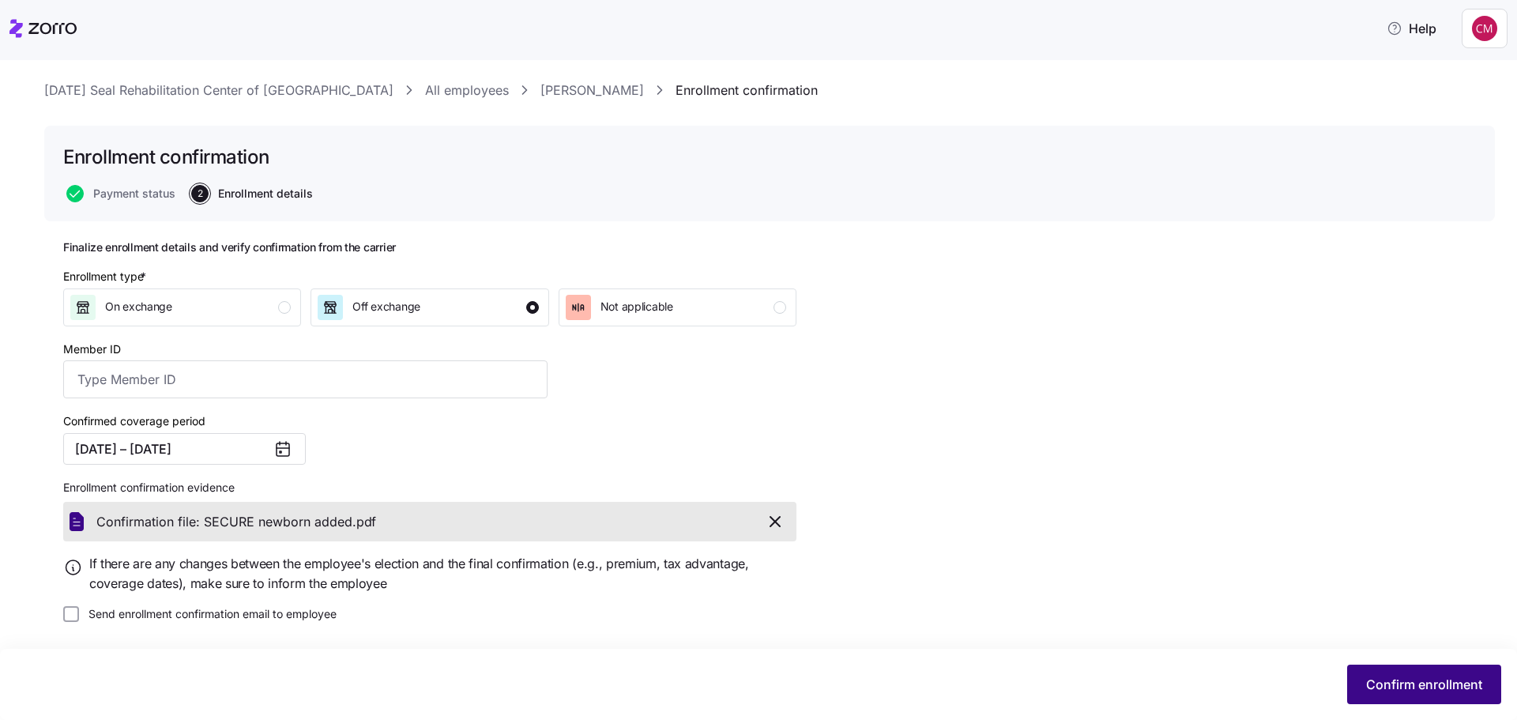
click at [1381, 680] on span "Confirm enrollment" at bounding box center [1424, 684] width 116 height 19
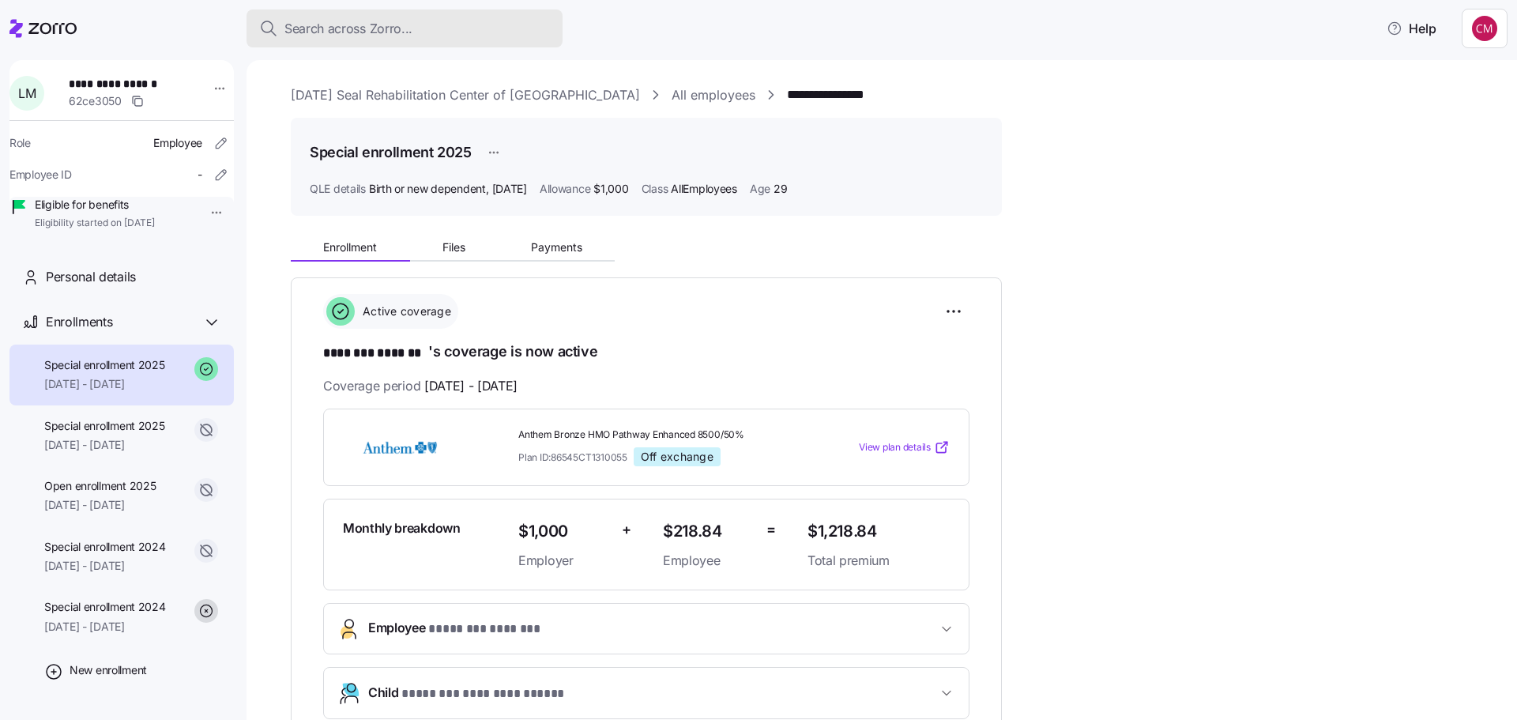
click at [319, 31] on span "Search across Zorro..." at bounding box center [348, 29] width 128 height 20
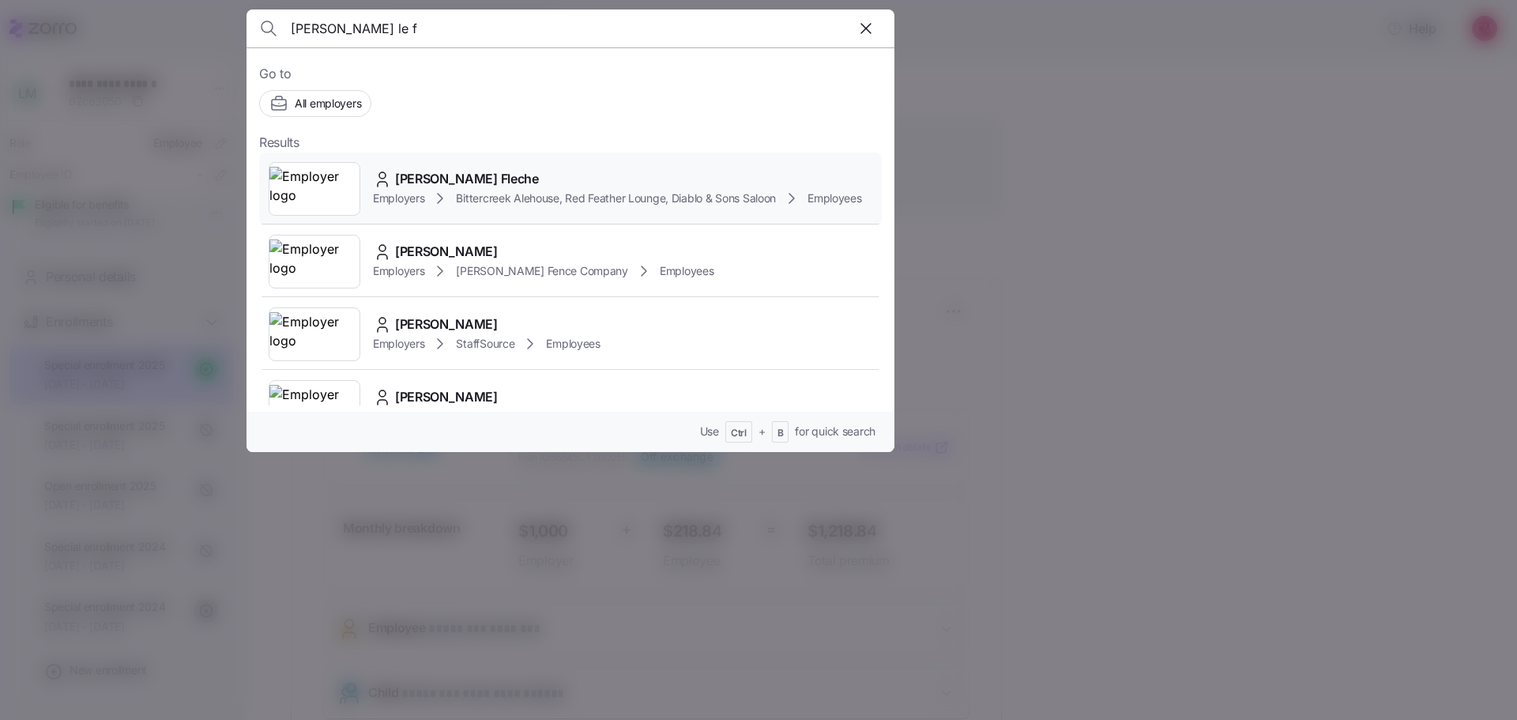
type input "[PERSON_NAME] le f"
click at [336, 177] on img at bounding box center [314, 189] width 90 height 44
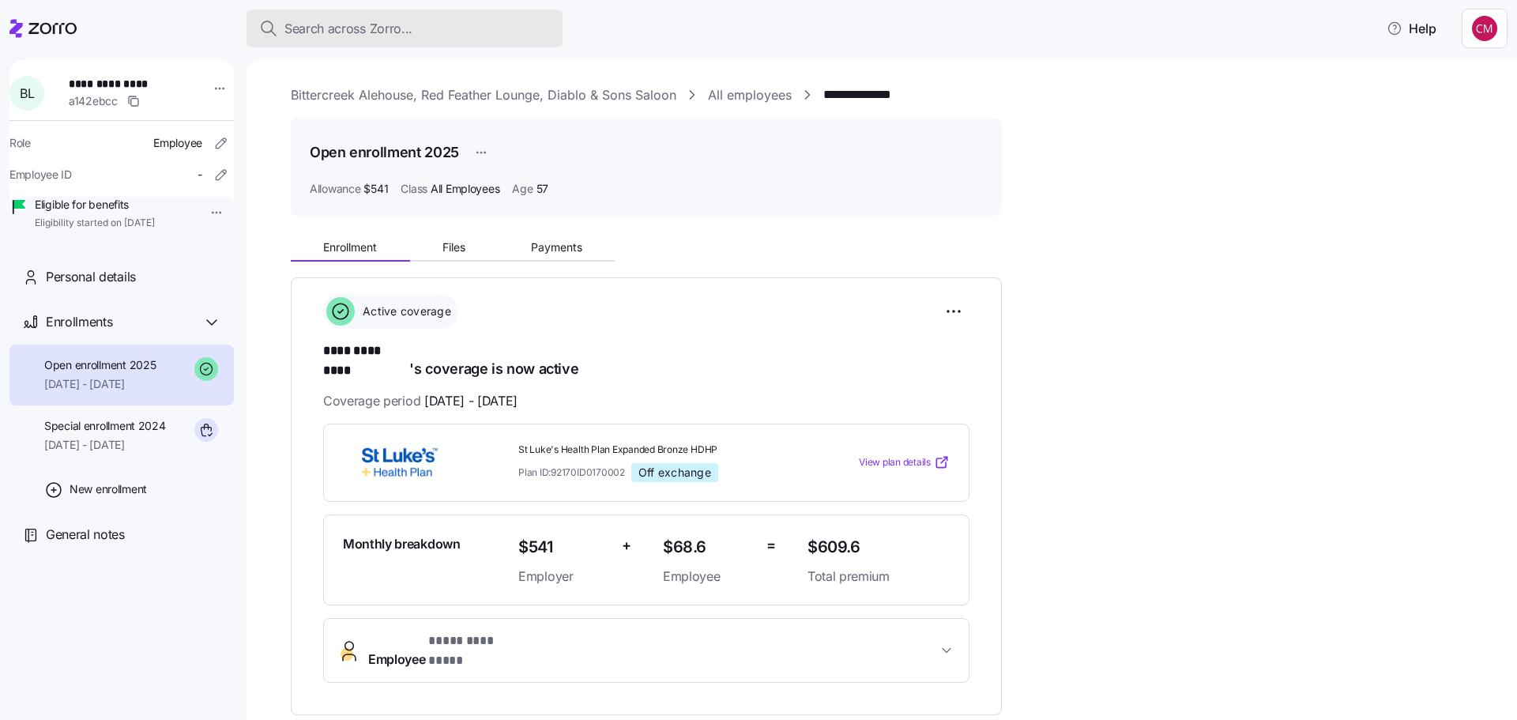
click at [308, 27] on span "Search across Zorro..." at bounding box center [348, 29] width 128 height 20
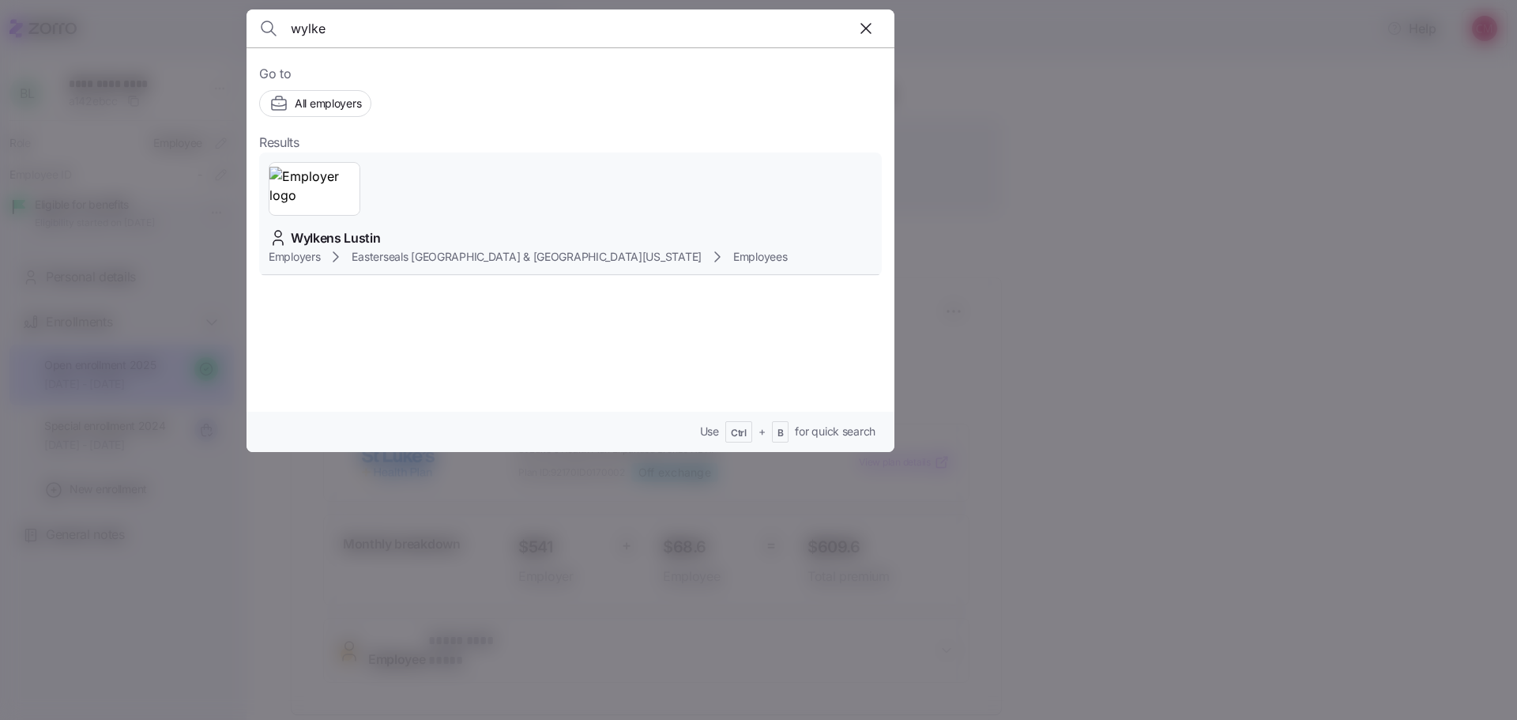
type input "wylke"
click at [320, 190] on img at bounding box center [314, 189] width 90 height 44
